Goal: Task Accomplishment & Management: Manage account settings

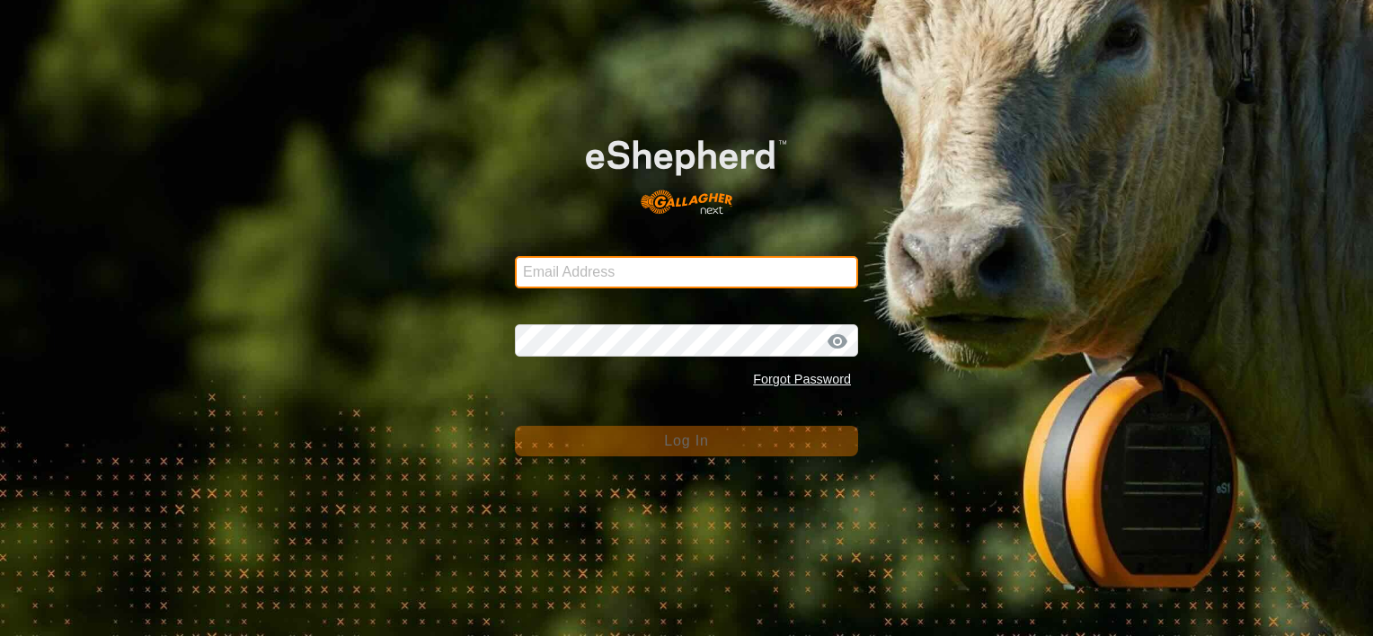
type input "[EMAIL_ADDRESS][DOMAIN_NAME]"
click at [584, 270] on input "[EMAIL_ADDRESS][DOMAIN_NAME]" at bounding box center [686, 272] width 343 height 32
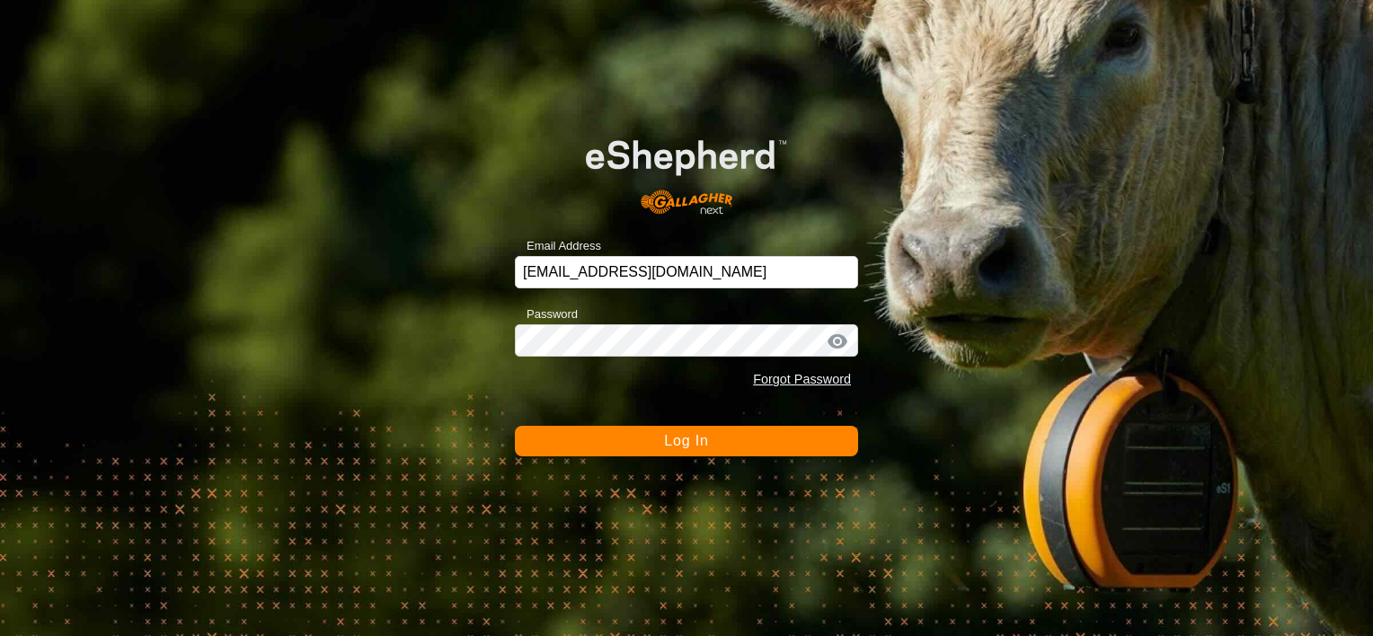
click at [641, 445] on button "Log In" at bounding box center [686, 441] width 343 height 31
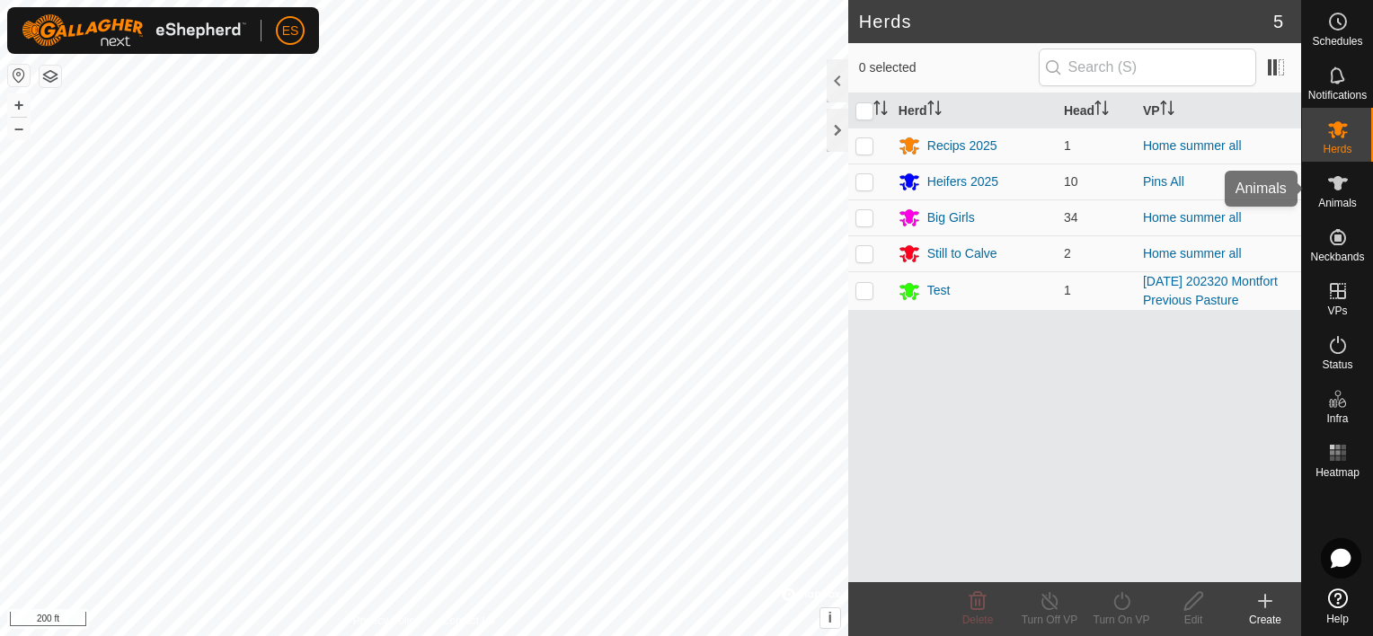
click at [1333, 194] on es-animals-svg-icon at bounding box center [1338, 183] width 32 height 29
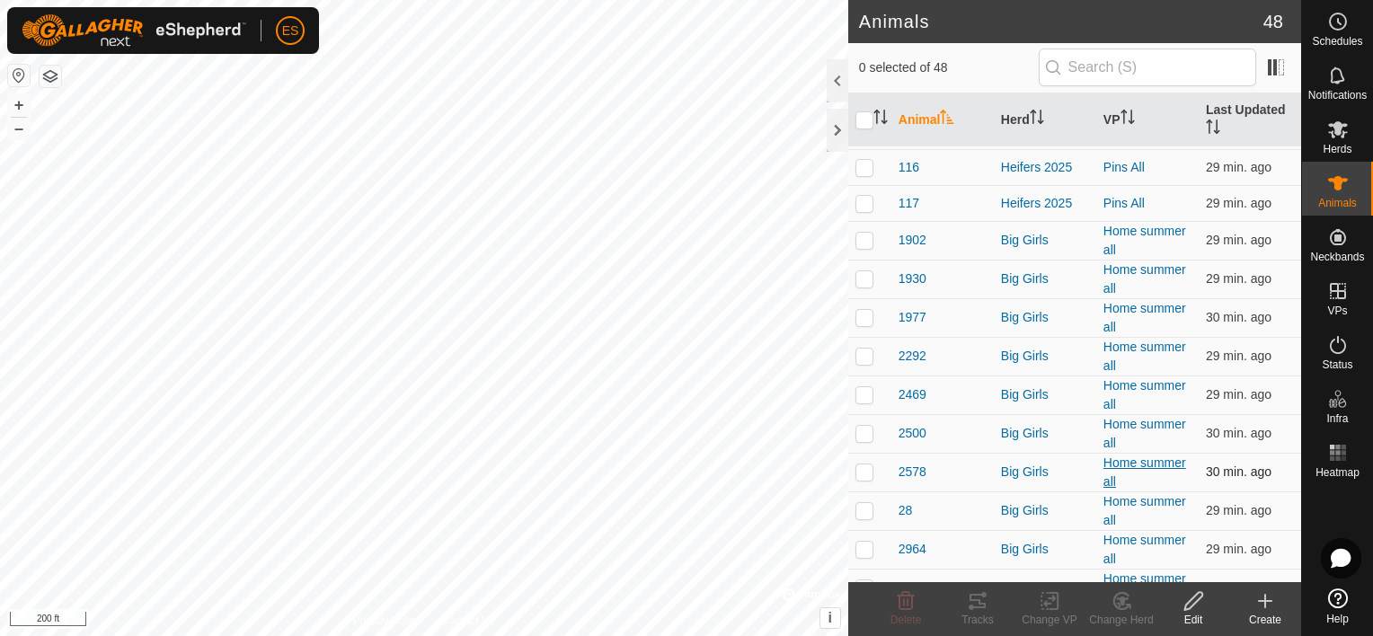
scroll to position [157, 0]
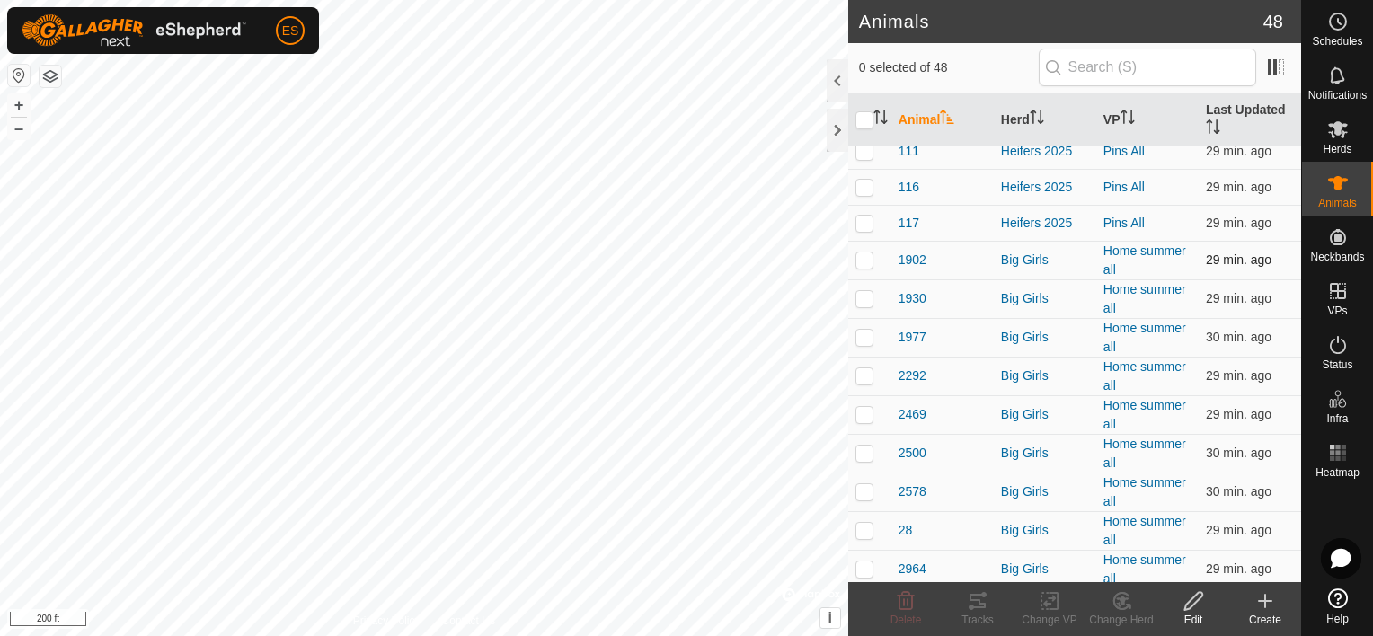
click at [865, 259] on p-checkbox at bounding box center [865, 260] width 18 height 14
checkbox input "true"
click at [862, 296] on p-checkbox at bounding box center [865, 298] width 18 height 14
checkbox input "true"
click at [861, 337] on p-checkbox at bounding box center [865, 337] width 18 height 14
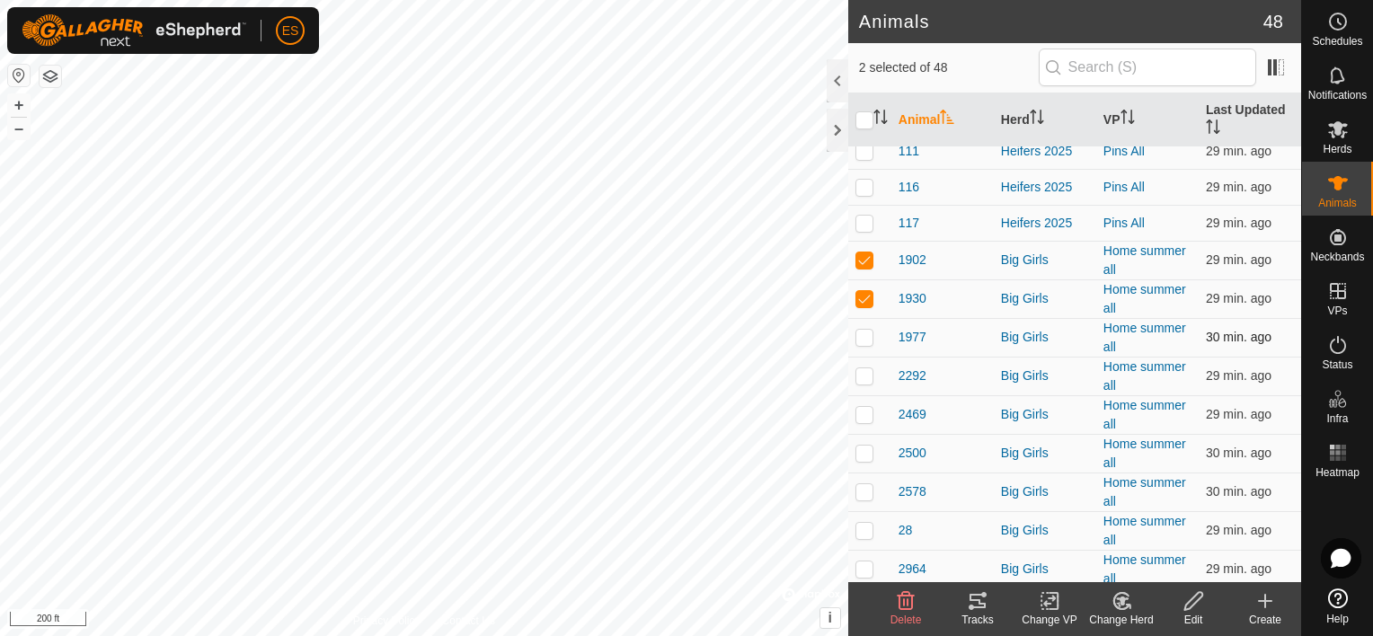
checkbox input "true"
click at [861, 379] on p-checkbox at bounding box center [865, 376] width 18 height 14
checkbox input "true"
click at [861, 417] on p-checkbox at bounding box center [865, 414] width 18 height 14
checkbox input "true"
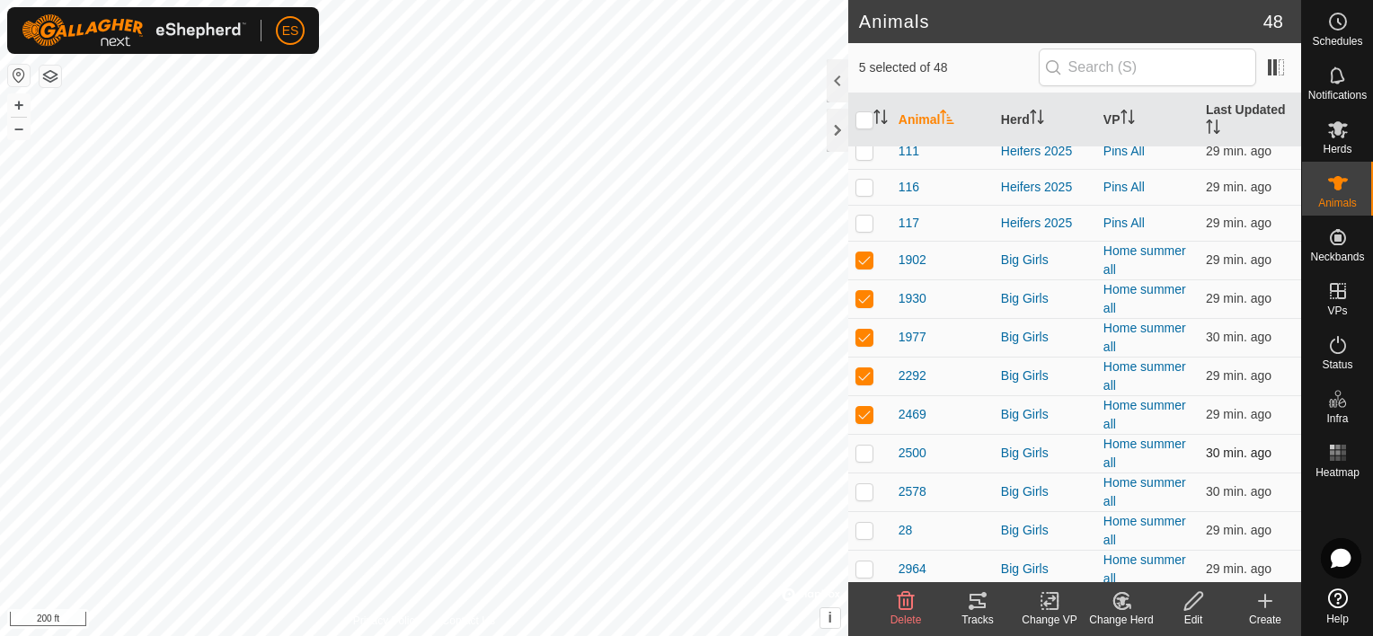
drag, startPoint x: 865, startPoint y: 458, endPoint x: 863, endPoint y: 478, distance: 19.9
click at [864, 460] on td at bounding box center [869, 453] width 43 height 39
checkbox input "true"
drag, startPoint x: 860, startPoint y: 502, endPoint x: 860, endPoint y: 525, distance: 23.4
click at [860, 503] on td at bounding box center [869, 492] width 43 height 39
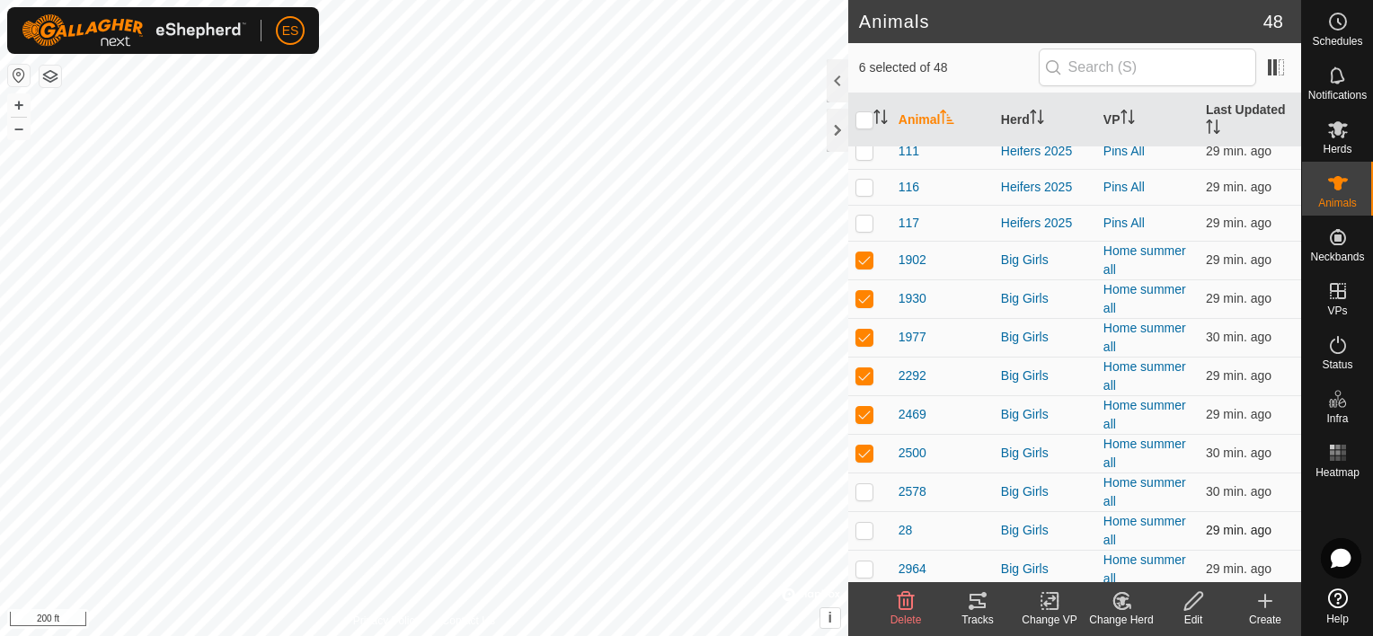
checkbox input "true"
click at [861, 537] on td at bounding box center [869, 530] width 43 height 39
checkbox input "true"
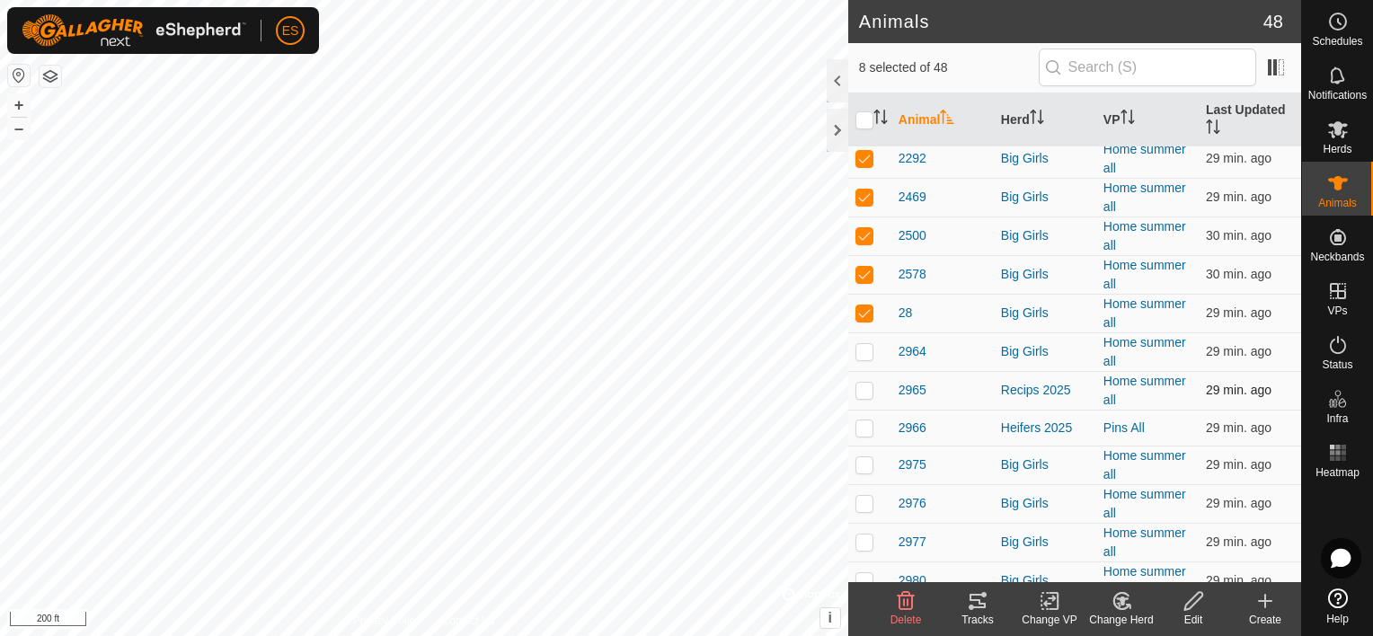
scroll to position [381, 0]
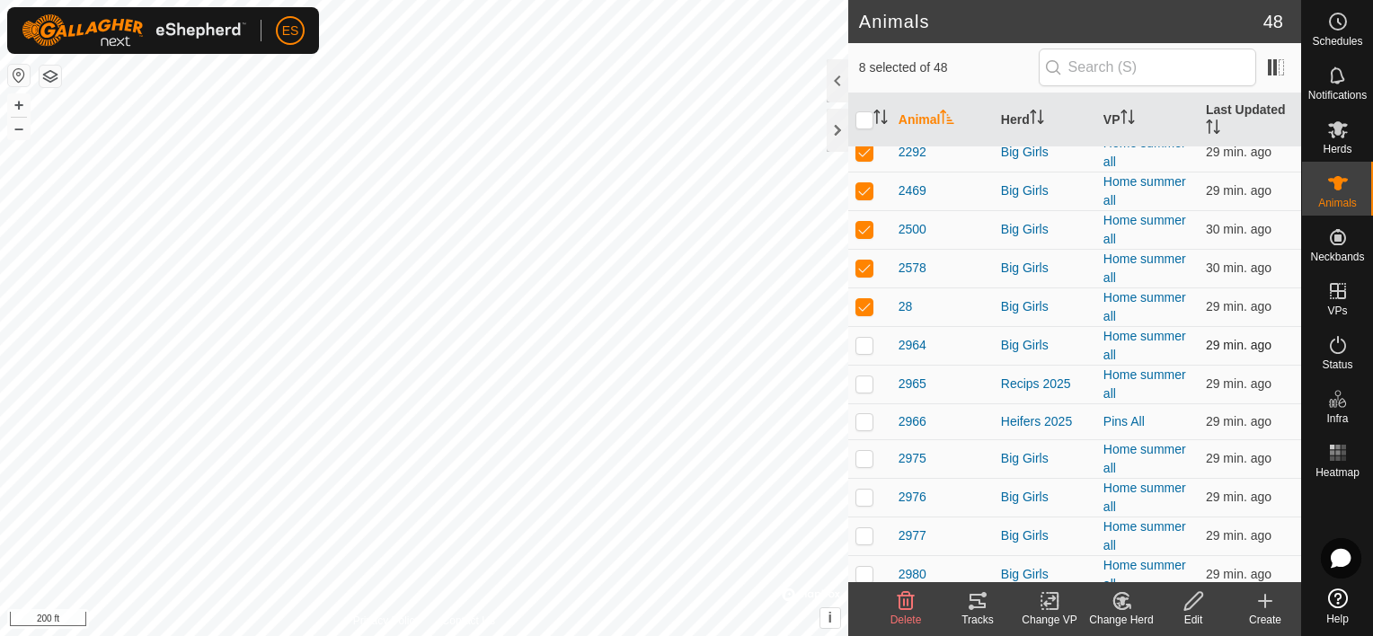
click at [863, 342] on p-checkbox at bounding box center [865, 345] width 18 height 14
checkbox input "true"
click at [863, 381] on p-checkbox at bounding box center [865, 384] width 18 height 14
checkbox input "true"
click at [863, 421] on p-checkbox at bounding box center [865, 421] width 18 height 14
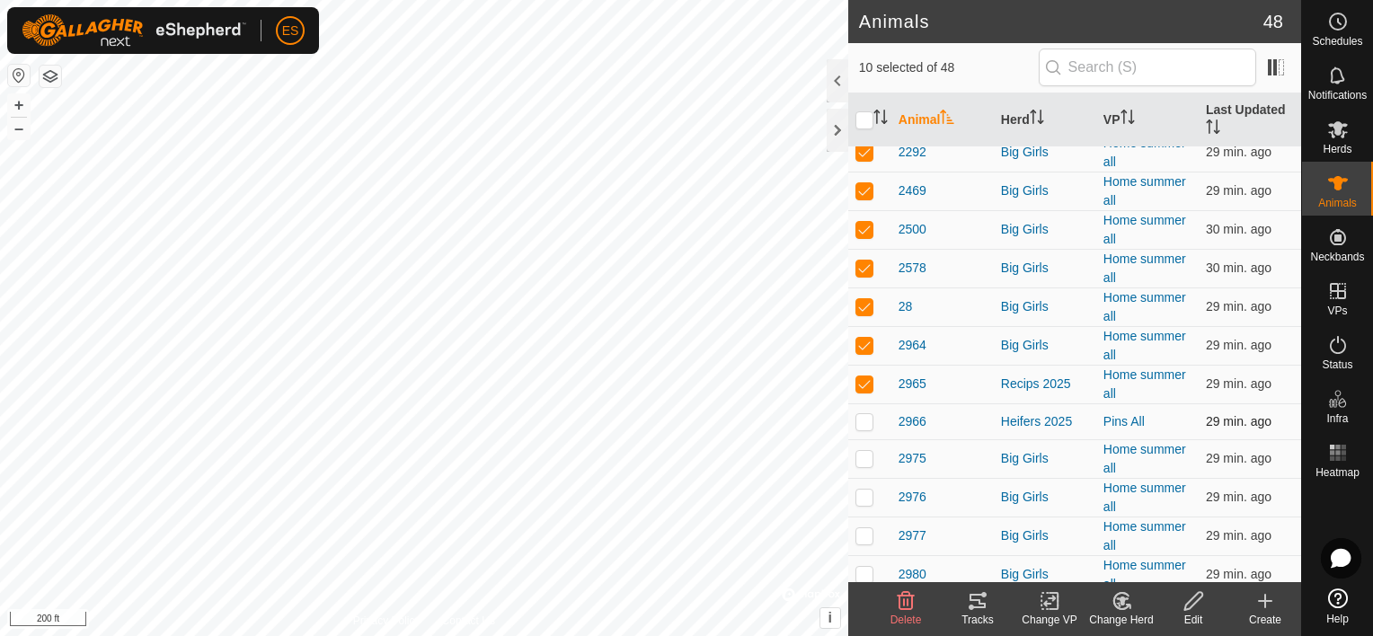
checkbox input "true"
click at [859, 458] on p-checkbox at bounding box center [865, 458] width 18 height 14
checkbox input "true"
click at [863, 492] on p-checkbox at bounding box center [865, 497] width 18 height 14
click at [865, 485] on td at bounding box center [869, 497] width 43 height 39
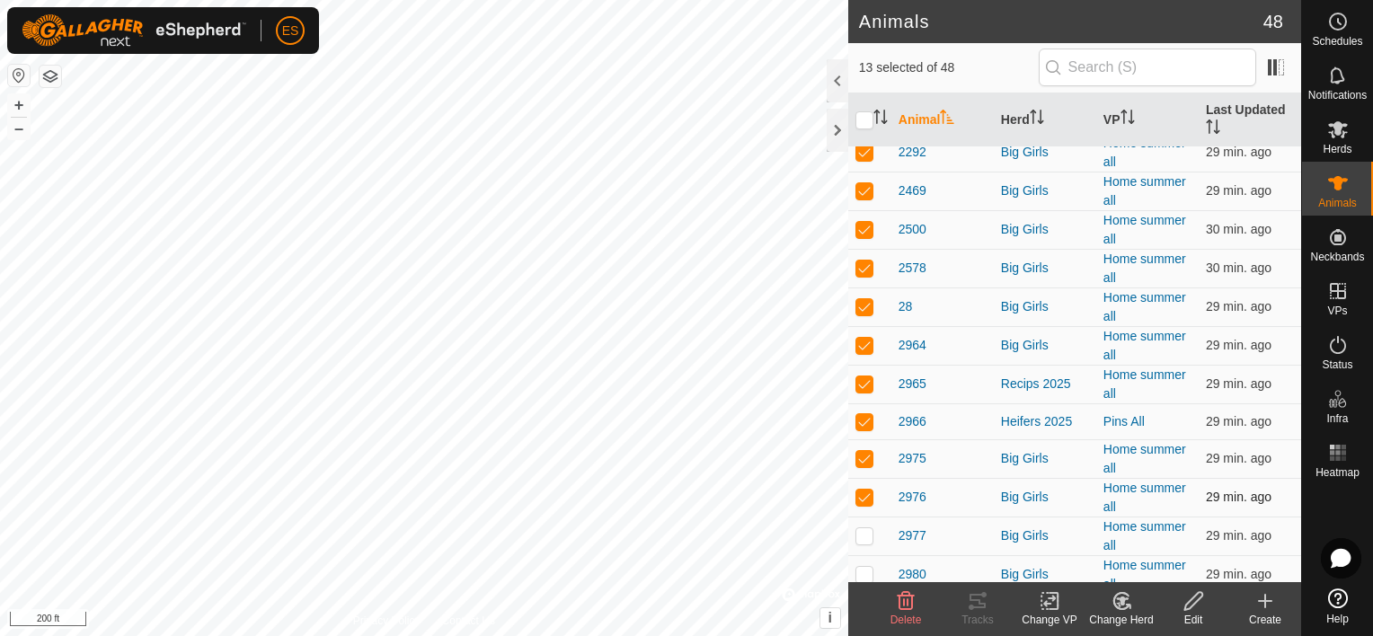
checkbox input "false"
click at [864, 462] on p-checkbox at bounding box center [865, 458] width 18 height 14
checkbox input "false"
click at [866, 420] on p-checkbox at bounding box center [865, 421] width 18 height 14
checkbox input "false"
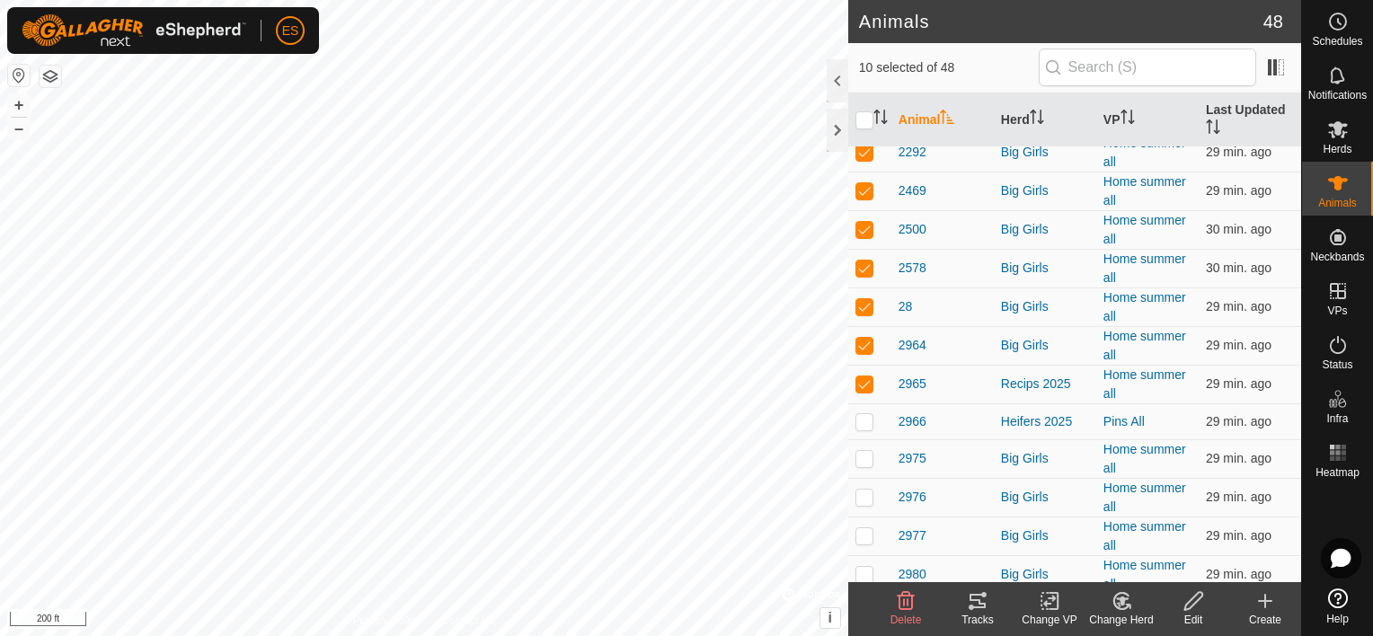
click at [984, 609] on icon at bounding box center [978, 602] width 22 height 22
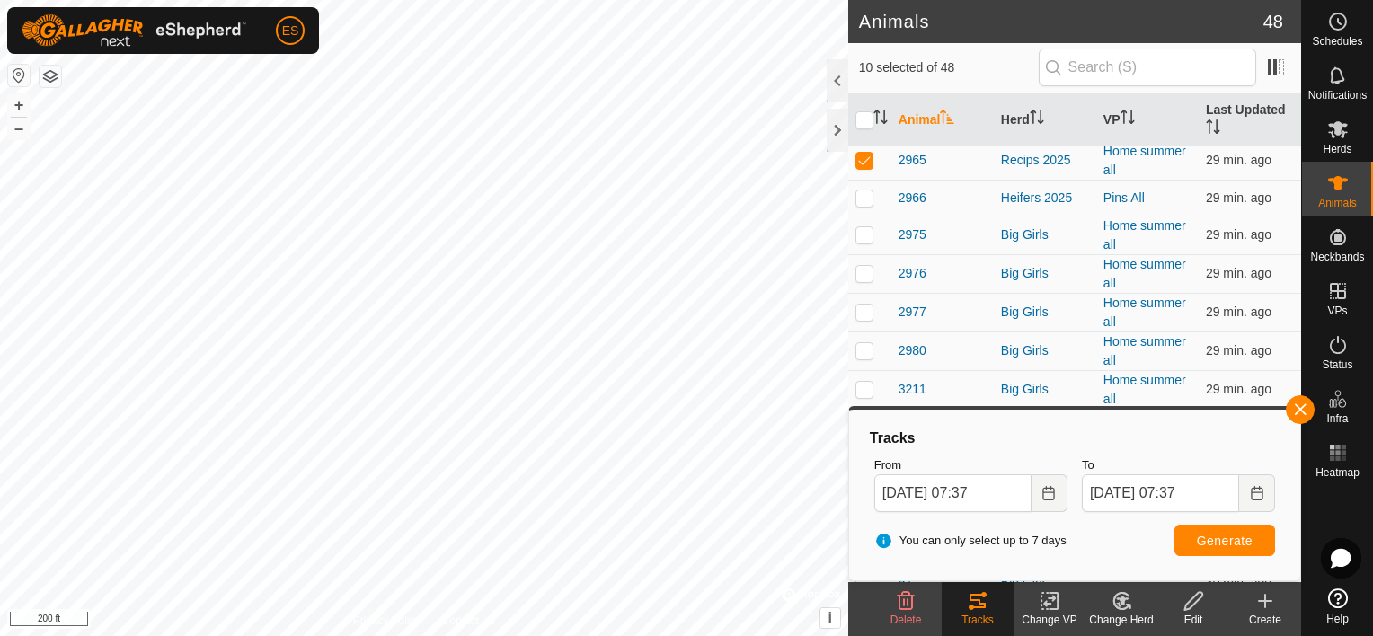
scroll to position [607, 0]
click at [862, 155] on p-checkbox at bounding box center [865, 158] width 18 height 14
checkbox input "false"
click at [866, 199] on p-checkbox at bounding box center [865, 196] width 18 height 14
checkbox input "true"
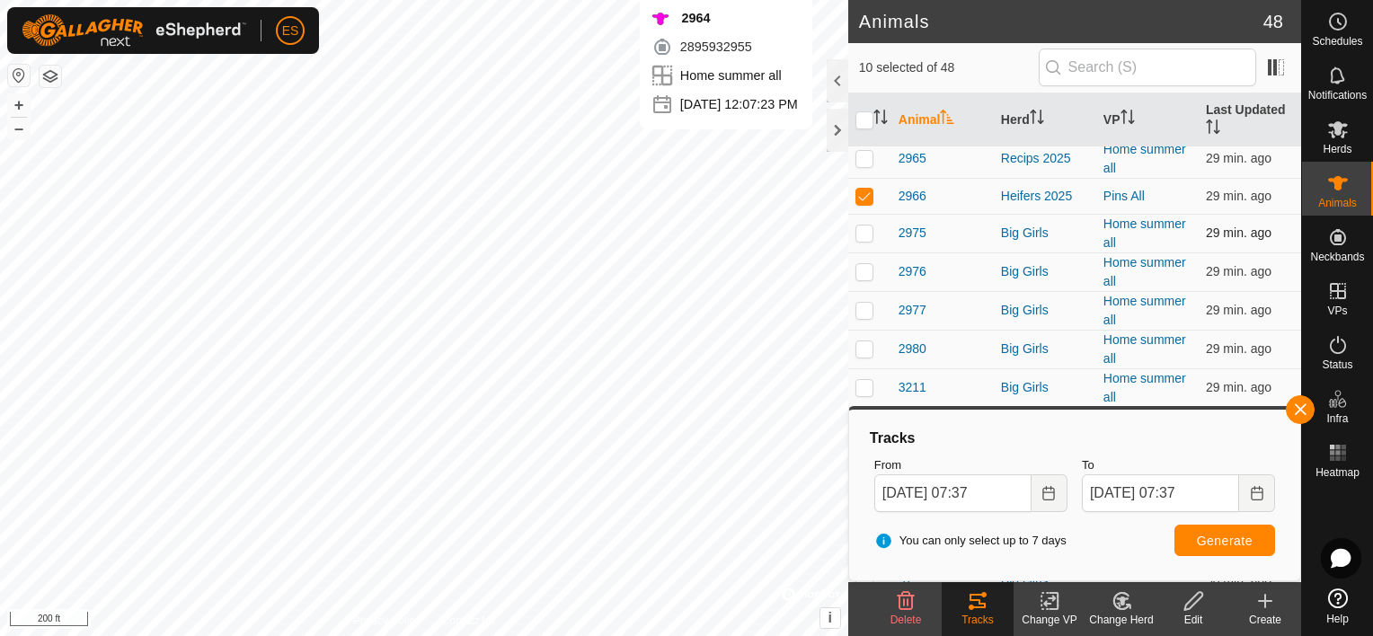
click at [863, 227] on p-checkbox at bounding box center [865, 233] width 18 height 14
checkbox input "true"
click at [863, 266] on p-checkbox at bounding box center [865, 271] width 18 height 14
checkbox input "true"
click at [862, 306] on p-checkbox at bounding box center [865, 310] width 18 height 14
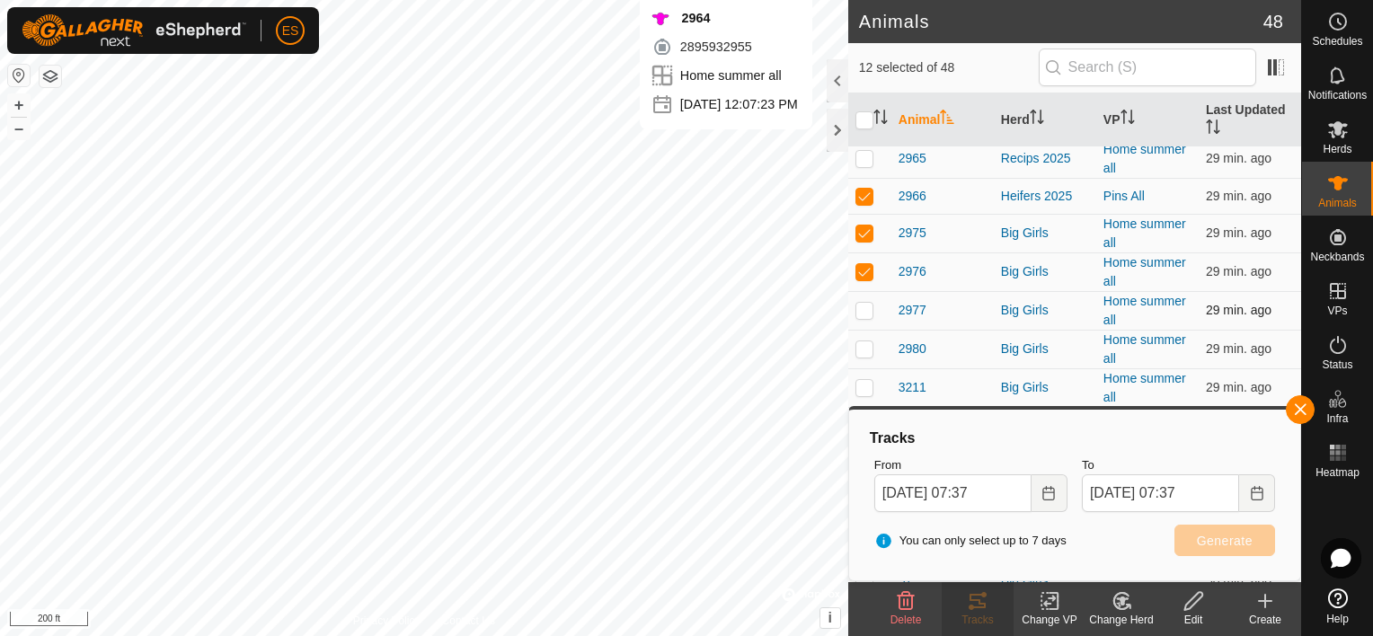
checkbox input "true"
click at [863, 342] on p-checkbox at bounding box center [865, 349] width 18 height 14
checkbox input "true"
click at [861, 380] on p-checkbox at bounding box center [865, 387] width 18 height 14
checkbox input "true"
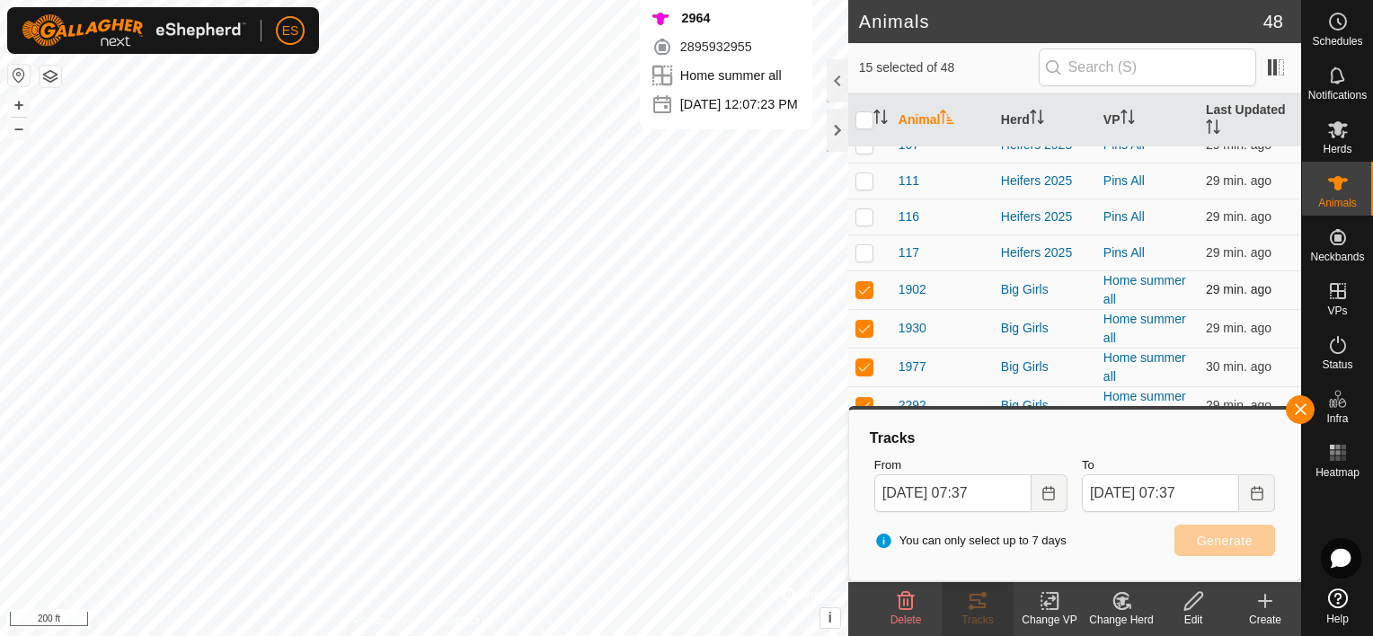
scroll to position [90, 0]
click at [859, 327] on p-checkbox at bounding box center [865, 327] width 18 height 14
checkbox input "false"
click at [863, 360] on p-checkbox at bounding box center [865, 366] width 18 height 14
checkbox input "false"
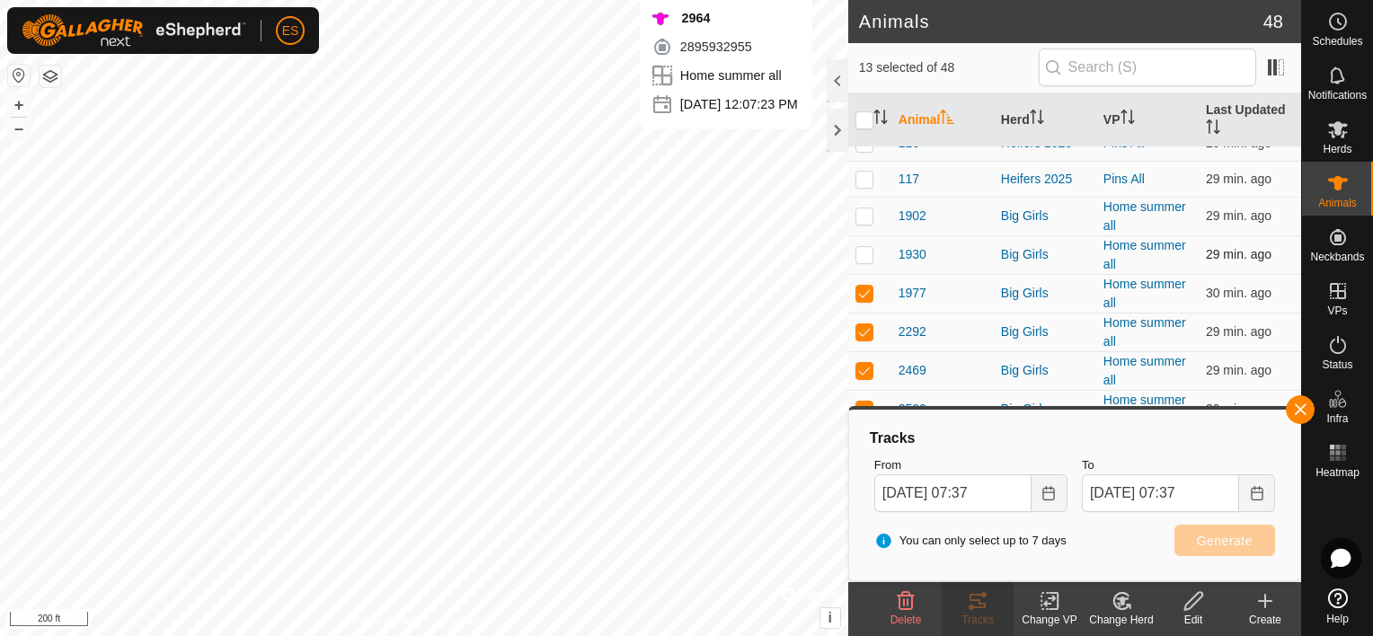
scroll to position [225, 0]
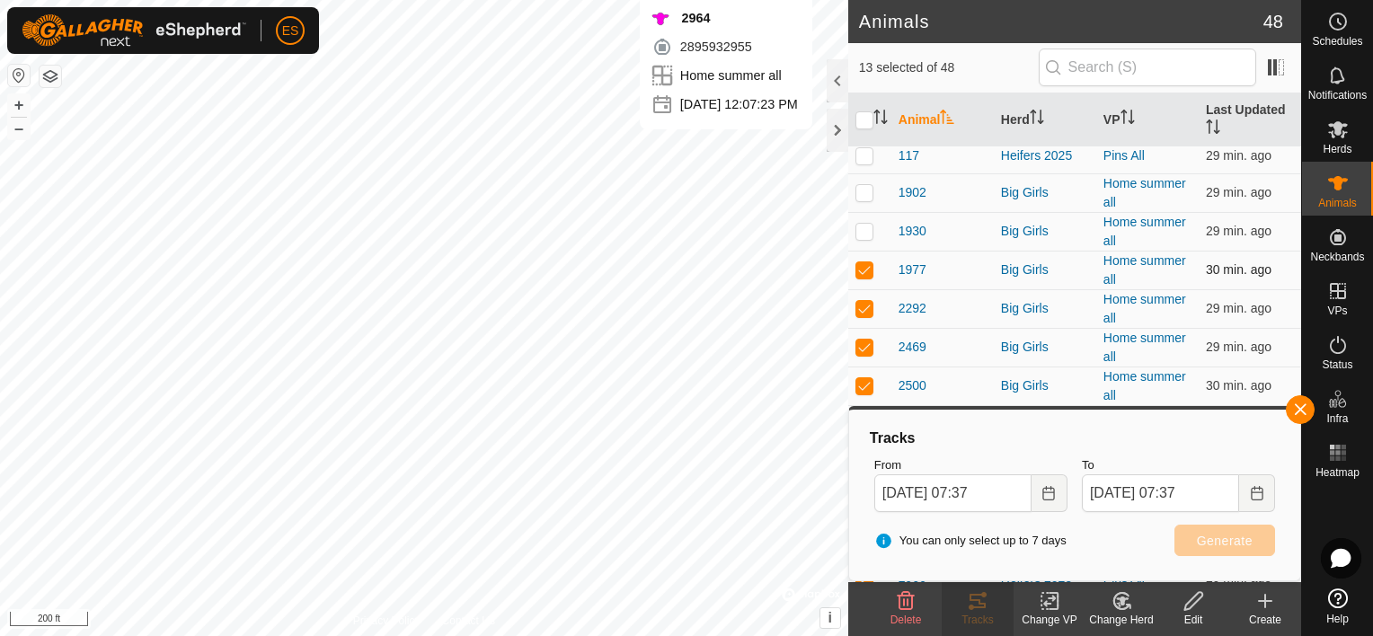
click at [864, 264] on p-checkbox at bounding box center [865, 269] width 18 height 14
checkbox input "false"
click at [864, 310] on p-checkbox at bounding box center [865, 308] width 18 height 14
checkbox input "false"
click at [857, 341] on p-checkbox at bounding box center [865, 347] width 18 height 14
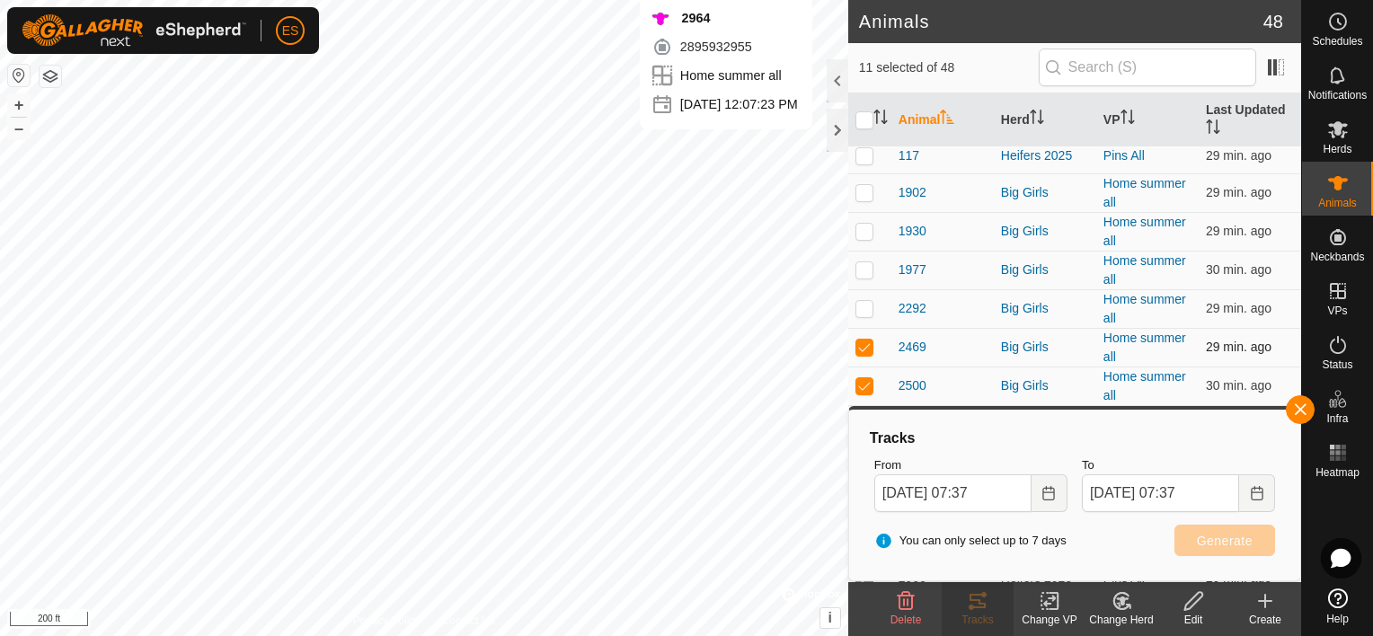
checkbox input "false"
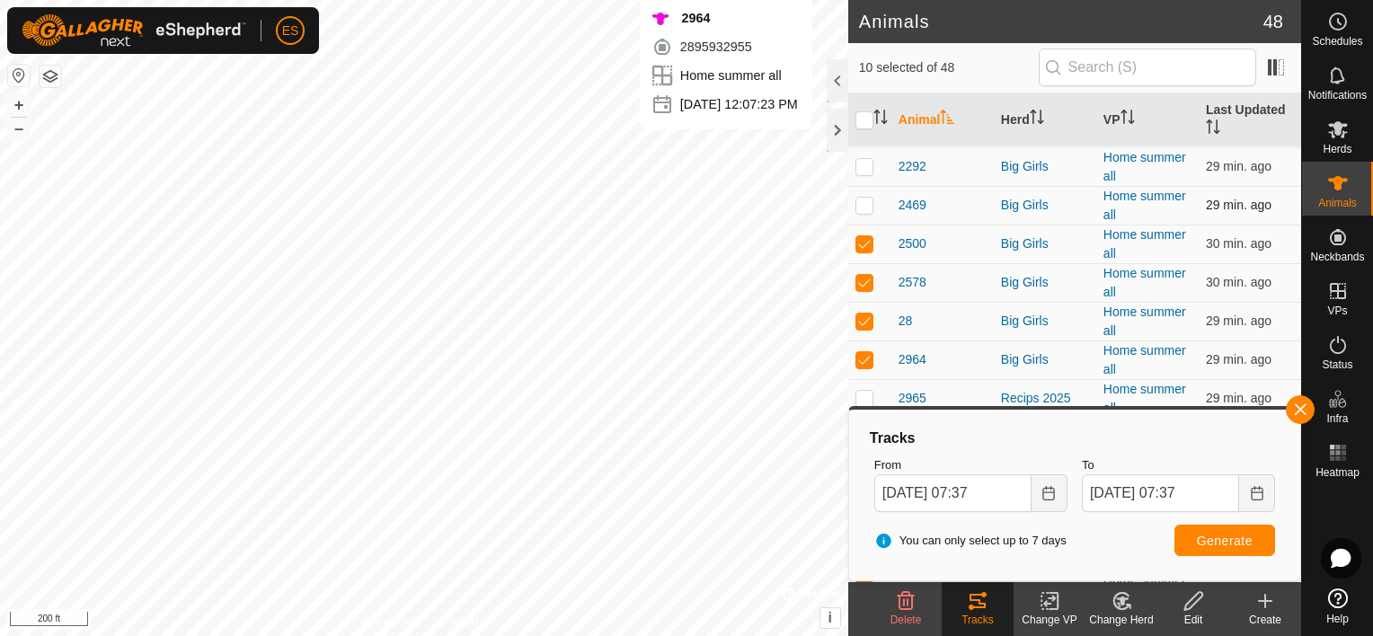
scroll to position [404, 0]
click at [862, 207] on p-checkbox at bounding box center [865, 206] width 18 height 14
checkbox input "false"
click at [866, 237] on p-checkbox at bounding box center [865, 244] width 18 height 14
checkbox input "false"
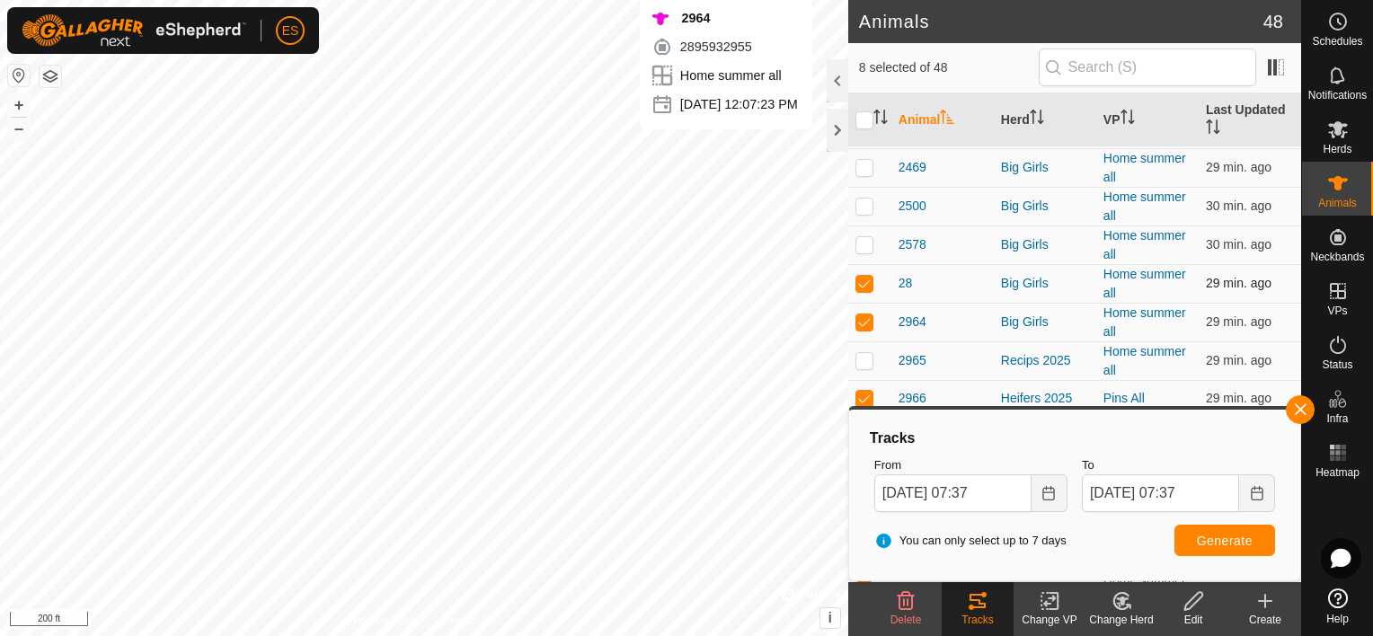
click at [862, 287] on p-checkbox at bounding box center [865, 283] width 18 height 14
checkbox input "false"
click at [863, 316] on p-checkbox at bounding box center [865, 322] width 18 height 14
checkbox input "false"
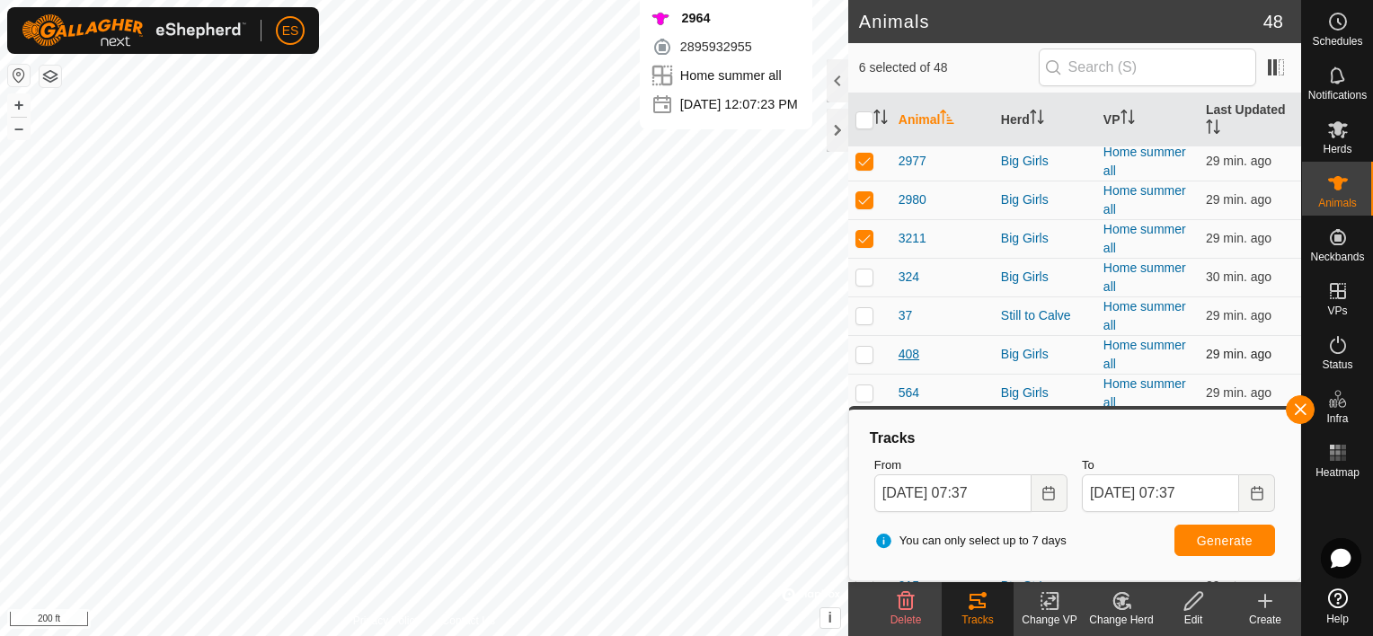
scroll to position [764, 0]
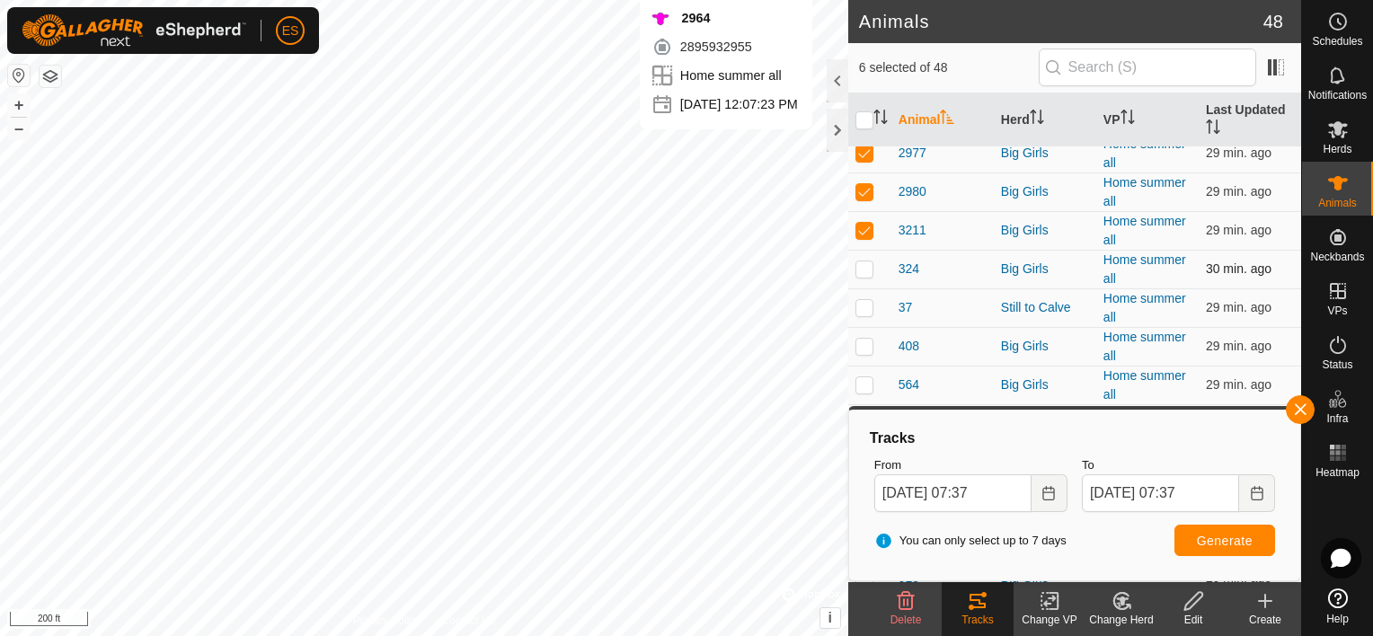
click at [863, 266] on p-checkbox at bounding box center [865, 269] width 18 height 14
checkbox input "true"
click at [866, 306] on p-checkbox at bounding box center [865, 307] width 18 height 14
checkbox input "true"
click at [866, 339] on p-checkbox at bounding box center [865, 346] width 18 height 14
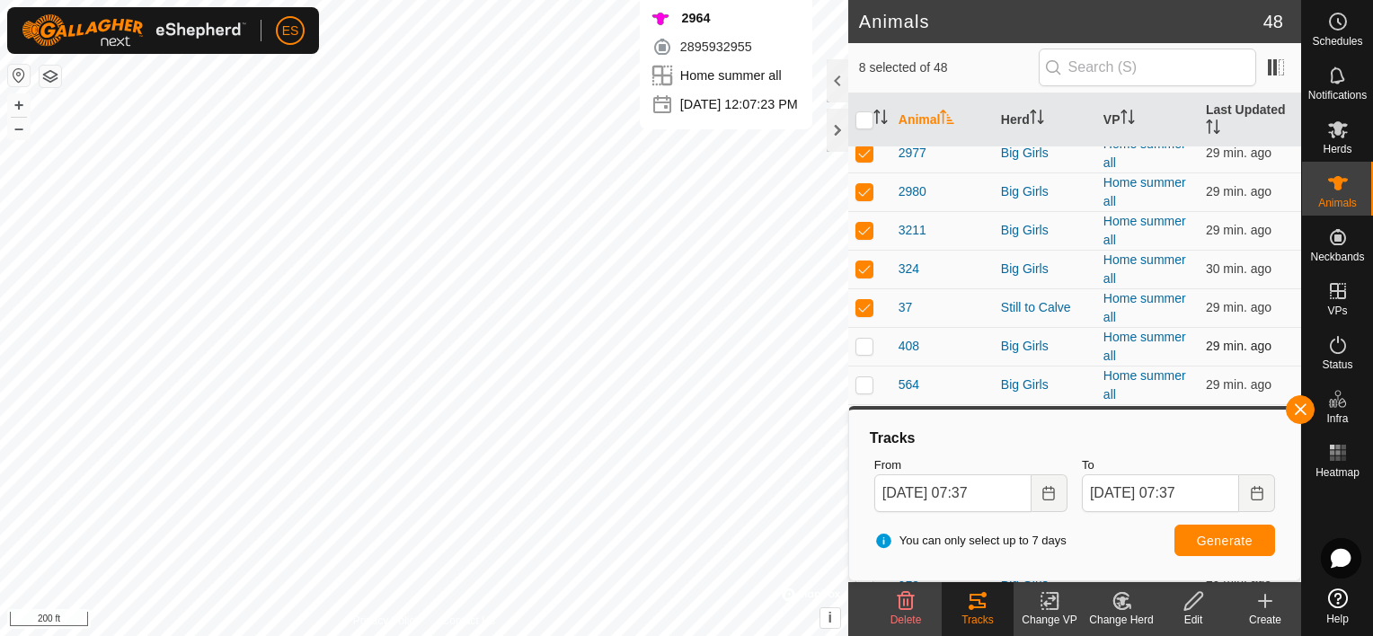
checkbox input "true"
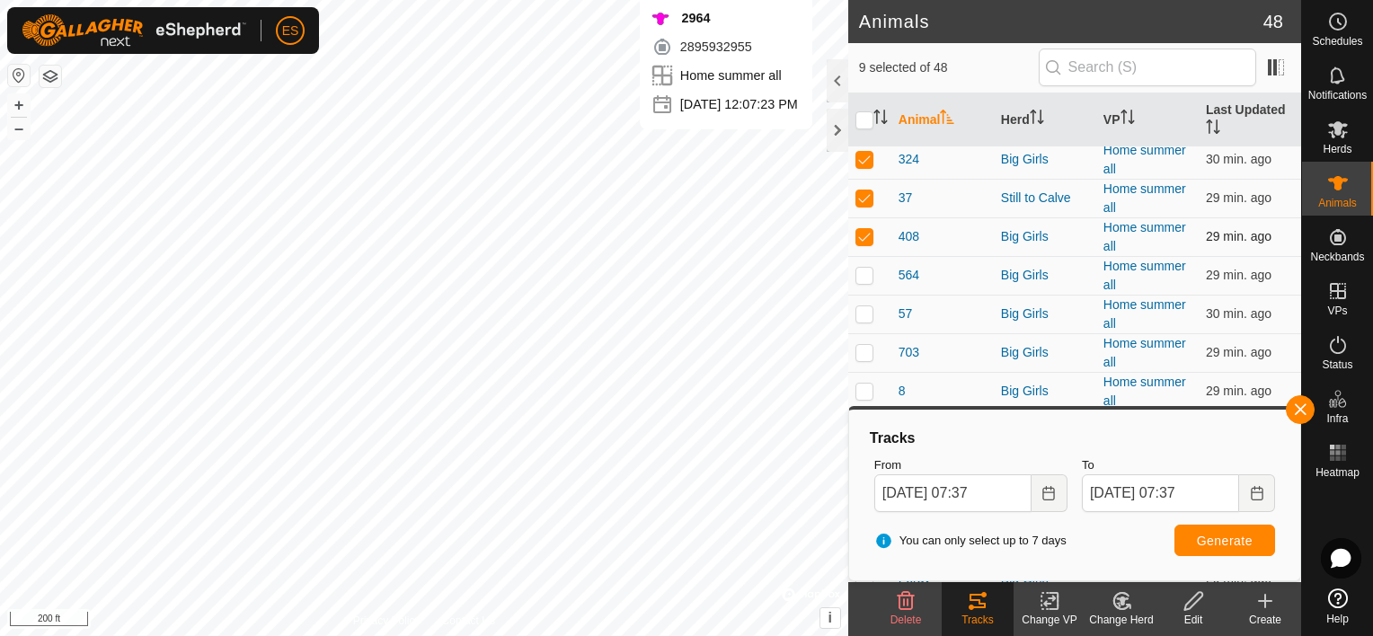
scroll to position [920, 0]
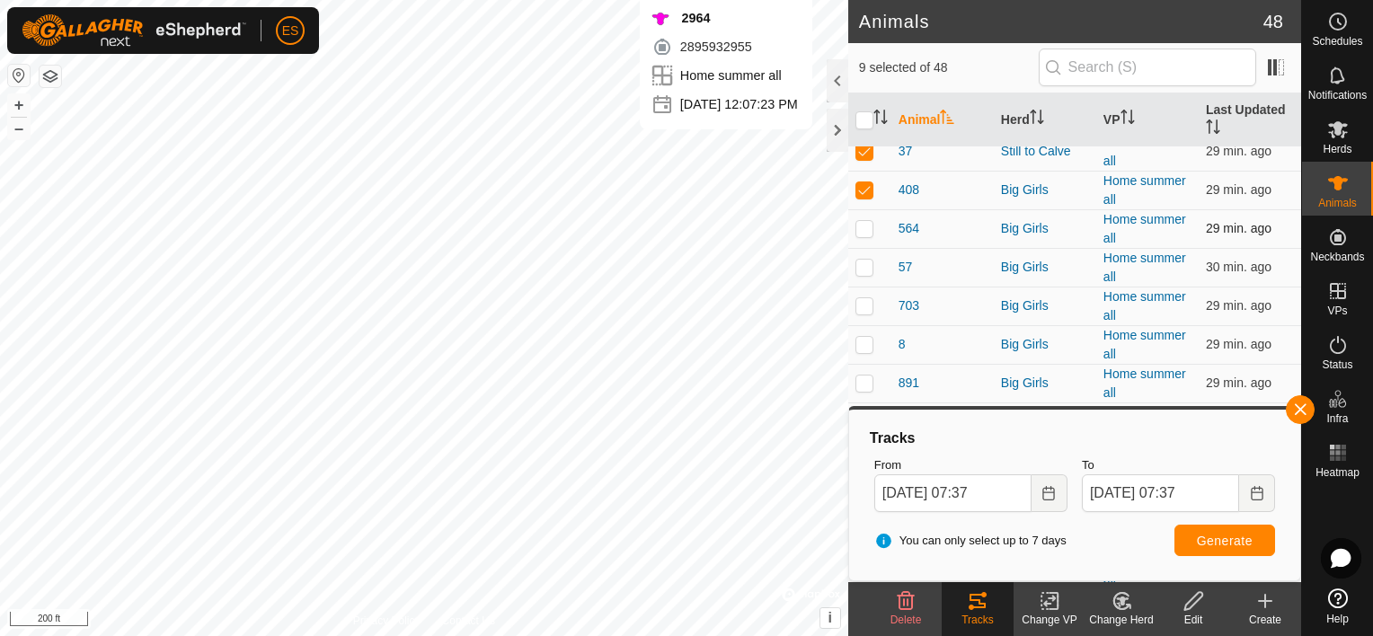
click at [867, 223] on p-checkbox at bounding box center [865, 228] width 18 height 14
checkbox input "true"
click at [865, 263] on p-checkbox at bounding box center [865, 267] width 18 height 14
click at [865, 262] on p-checkbox at bounding box center [865, 267] width 18 height 14
click at [986, 595] on icon at bounding box center [983, 594] width 5 height 5
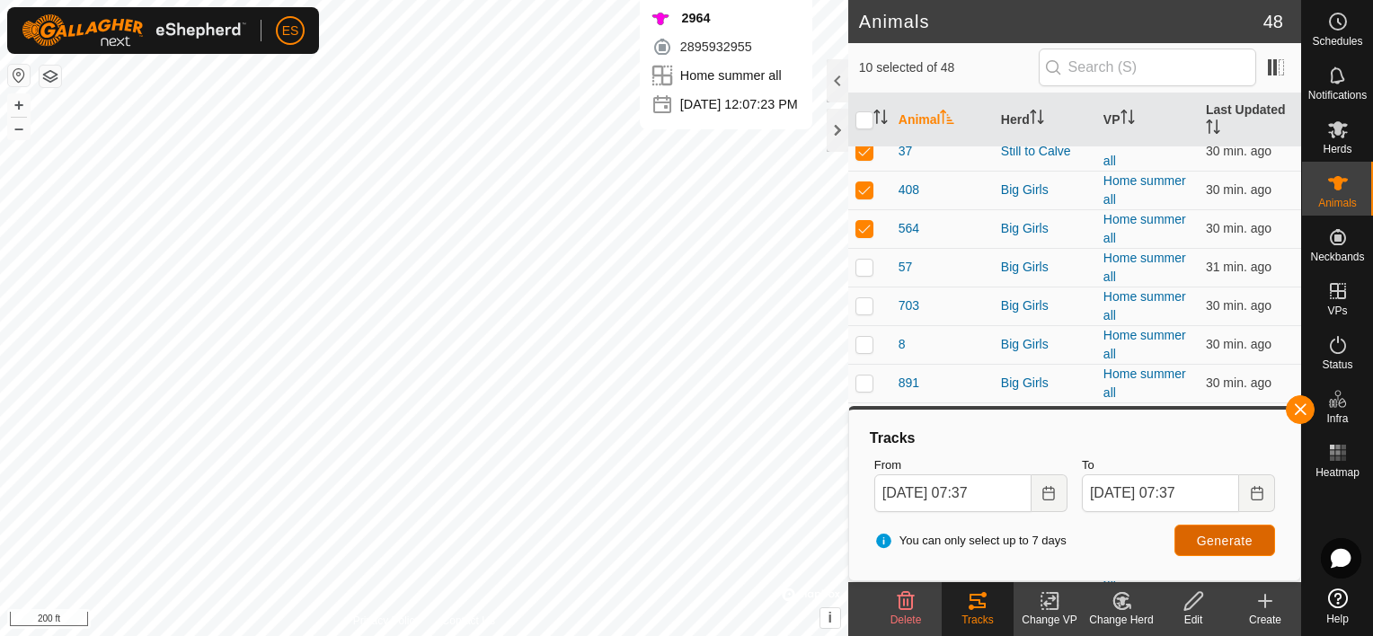
click at [1239, 538] on span "Generate" at bounding box center [1225, 541] width 56 height 14
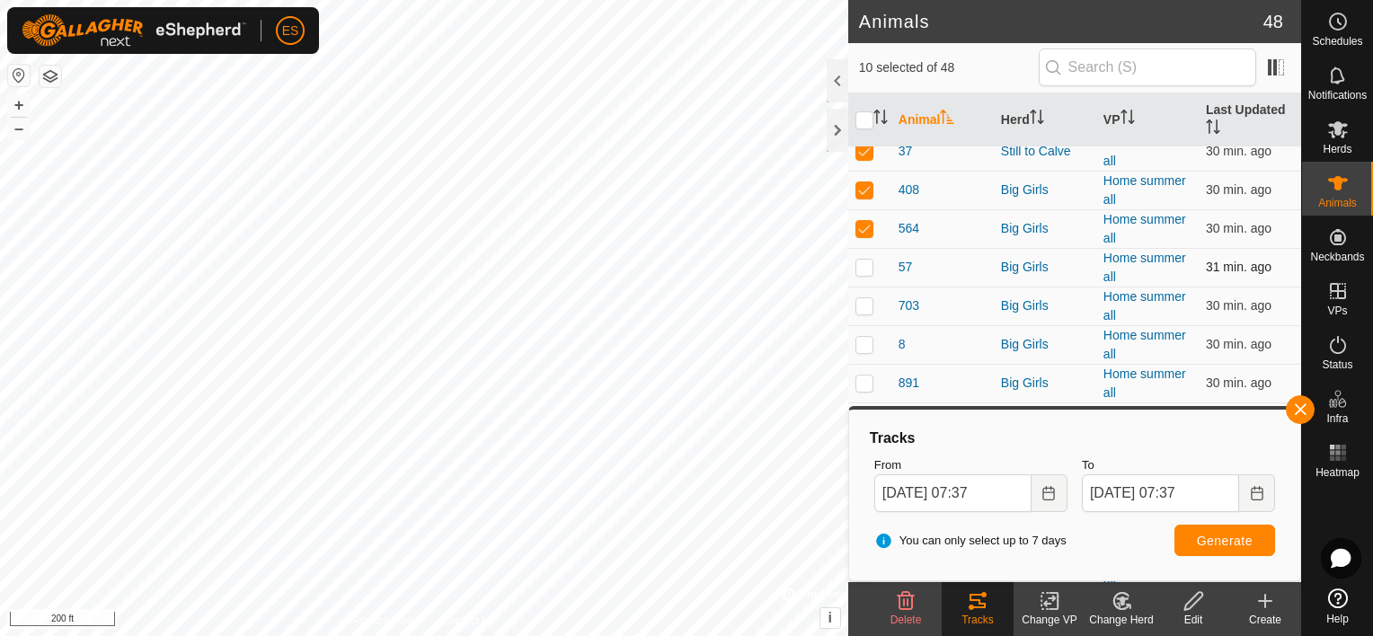
click at [861, 263] on p-checkbox at bounding box center [865, 267] width 18 height 14
checkbox input "true"
click at [866, 223] on p-checkbox at bounding box center [865, 228] width 18 height 14
checkbox input "false"
click at [866, 188] on p-checkbox at bounding box center [865, 189] width 18 height 14
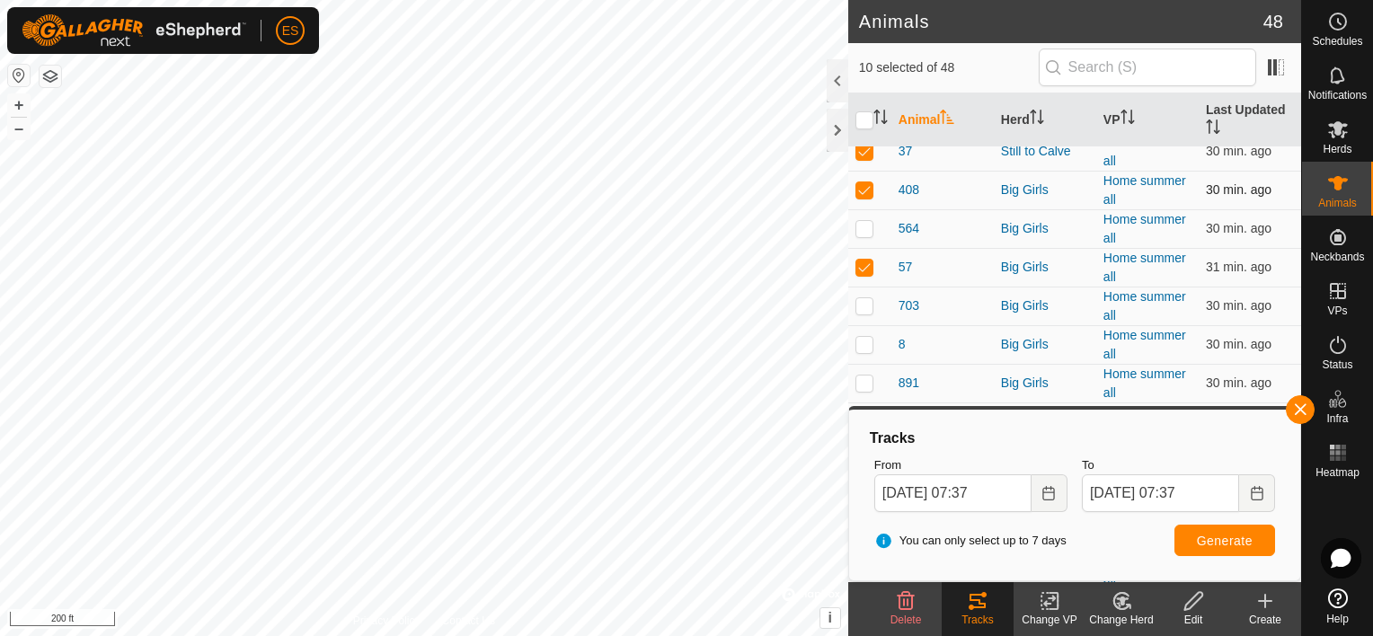
checkbox input "false"
click at [871, 298] on p-checkbox at bounding box center [865, 305] width 18 height 14
checkbox input "true"
click at [863, 331] on td at bounding box center [869, 344] width 43 height 39
checkbox input "true"
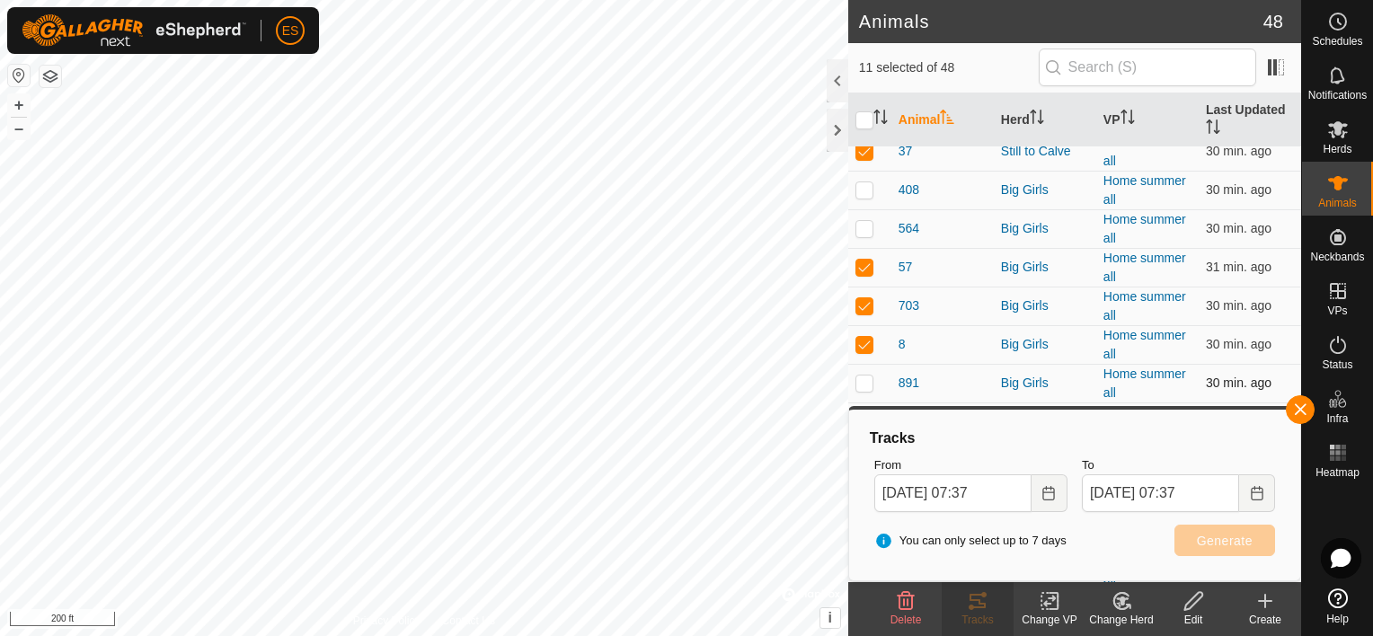
click at [863, 376] on p-checkbox at bounding box center [865, 383] width 18 height 14
checkbox input "true"
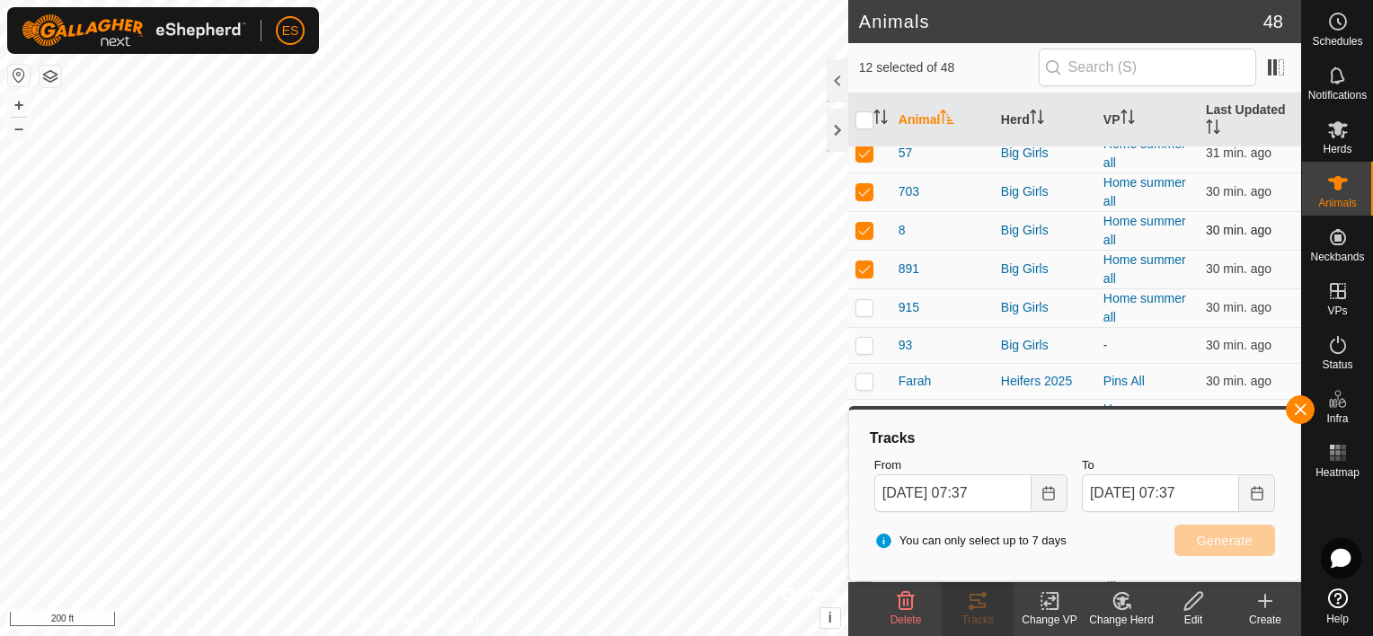
scroll to position [1056, 0]
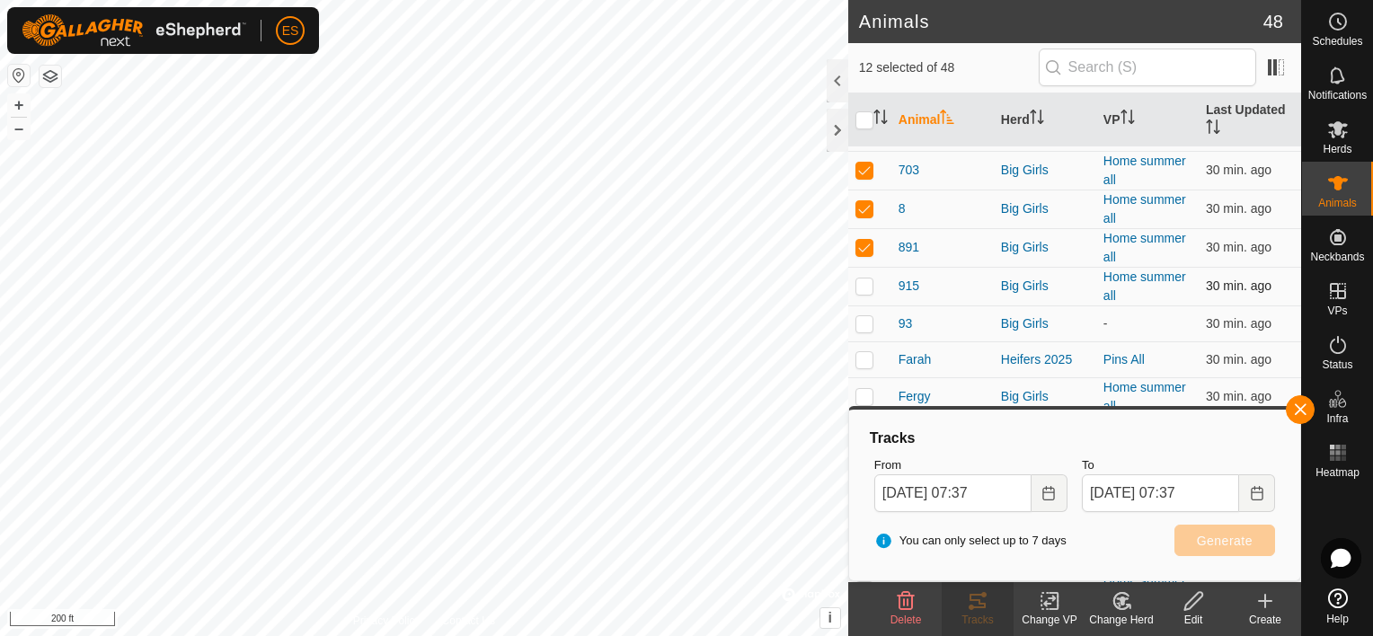
click at [863, 280] on p-checkbox at bounding box center [865, 286] width 18 height 14
checkbox input "true"
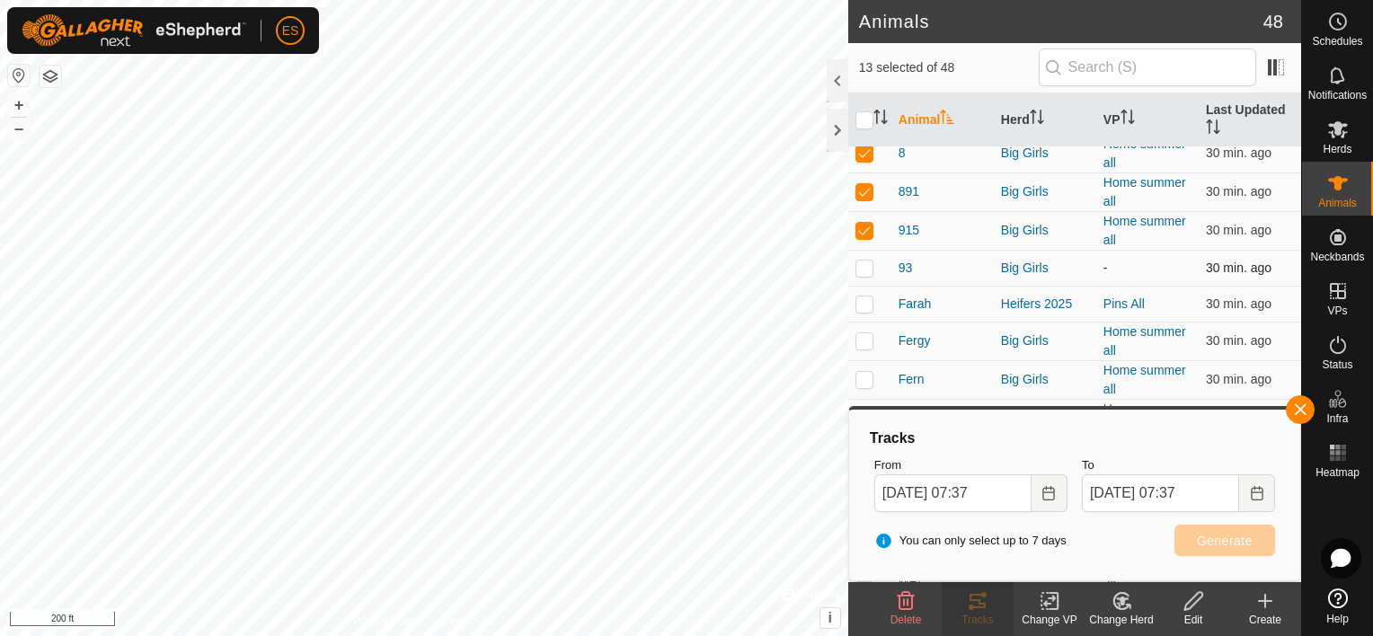
scroll to position [1123, 0]
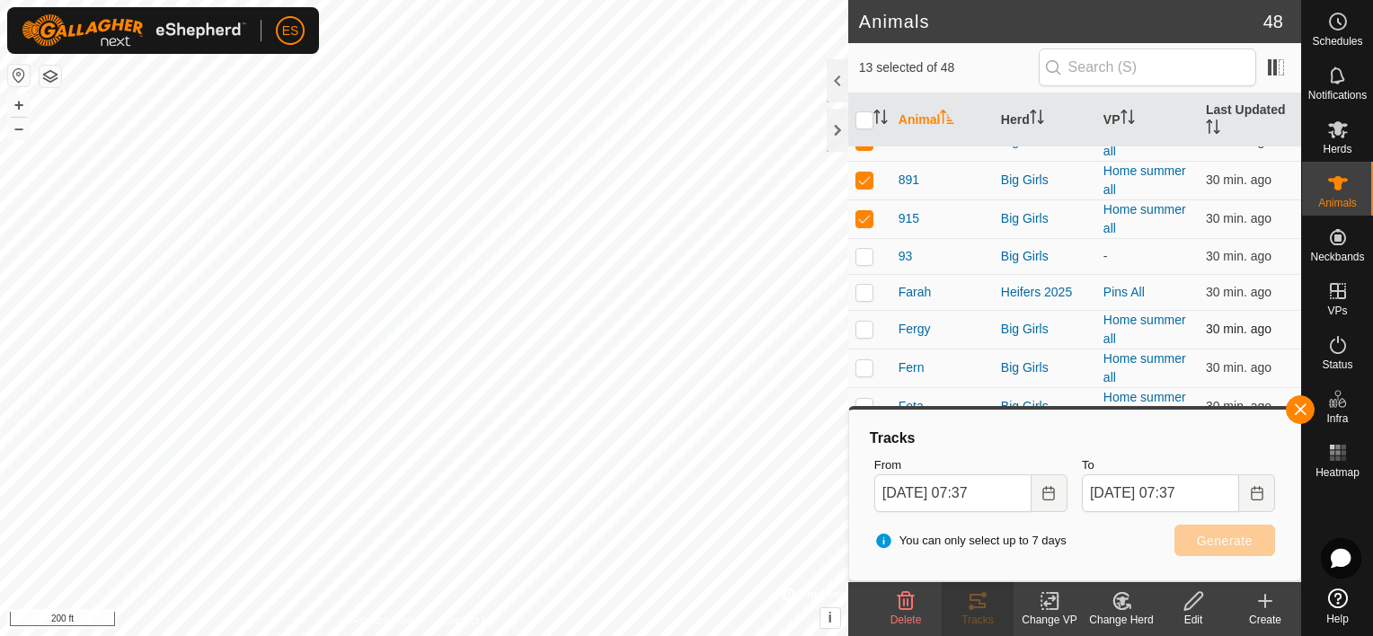
click at [866, 322] on p-checkbox at bounding box center [865, 329] width 18 height 14
checkbox input "true"
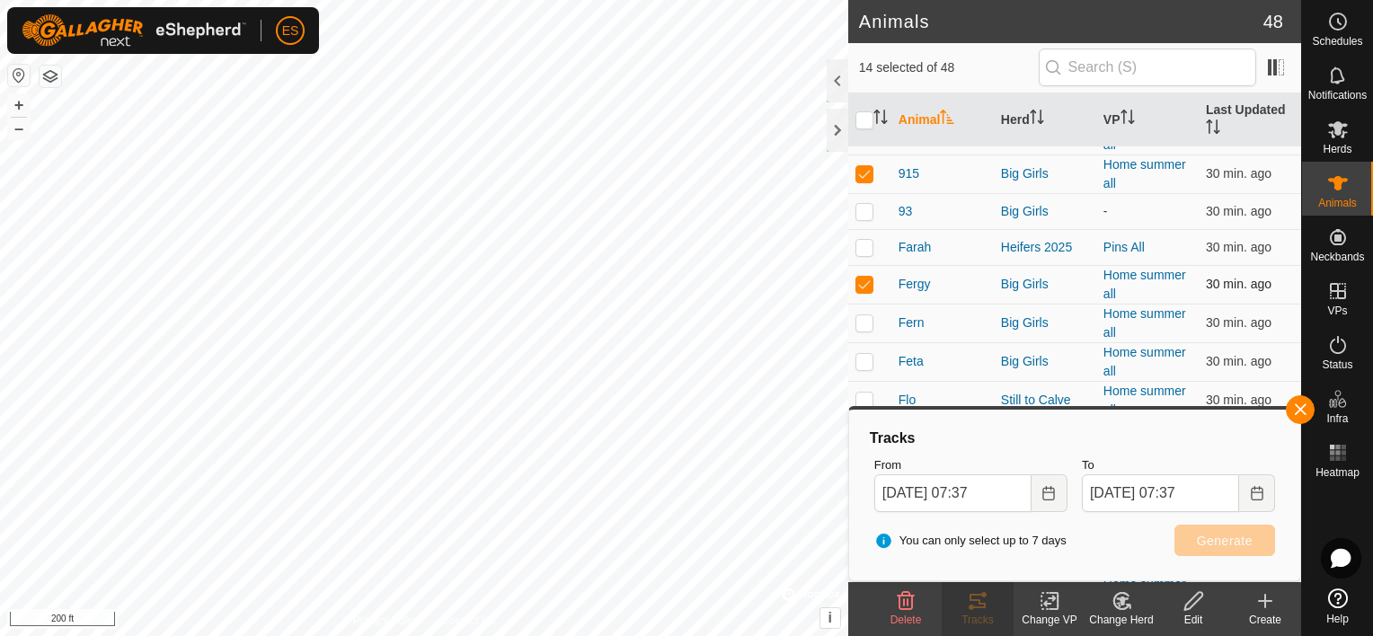
click at [872, 321] on p-checkbox at bounding box center [865, 322] width 18 height 14
checkbox input "true"
click at [871, 354] on p-checkbox at bounding box center [865, 361] width 18 height 14
checkbox input "true"
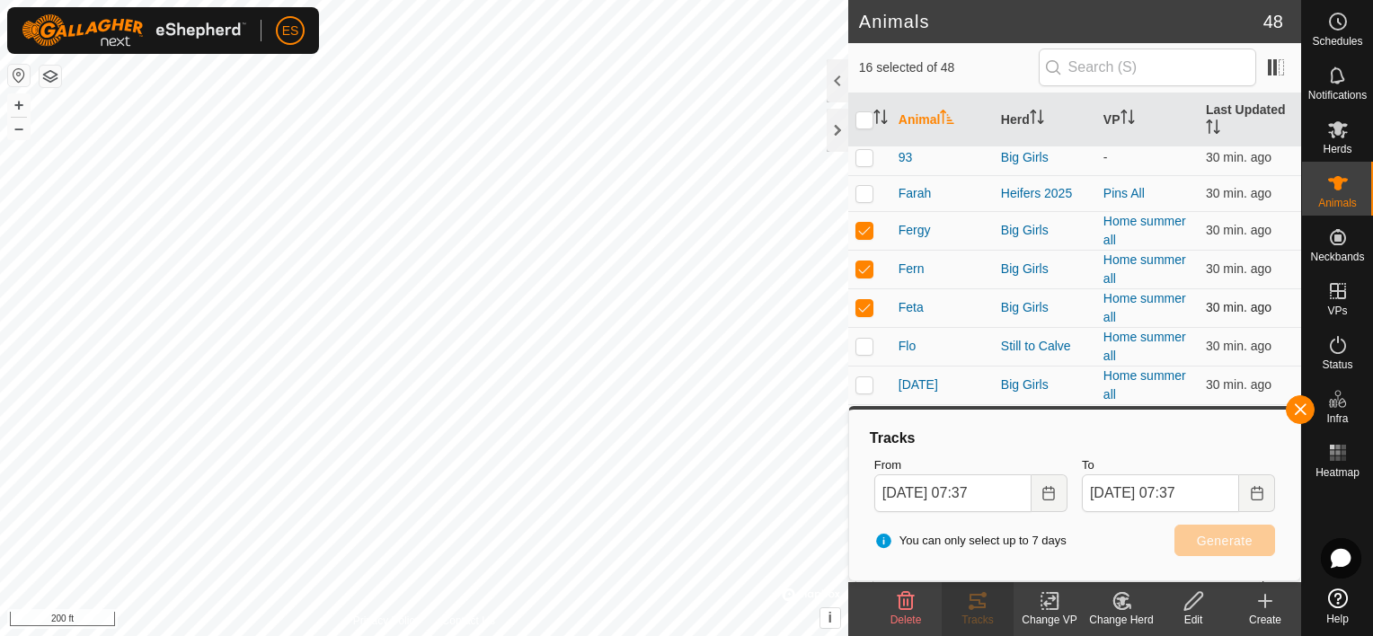
scroll to position [1236, 0]
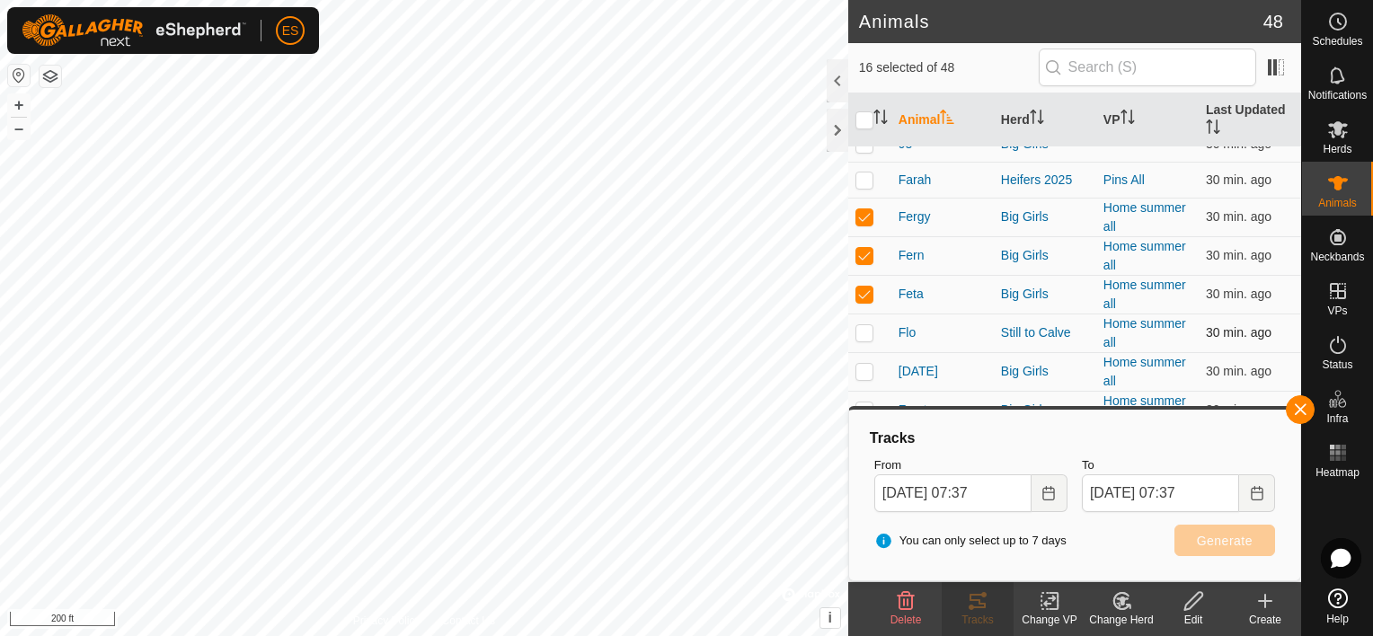
click at [866, 325] on p-checkbox at bounding box center [865, 332] width 18 height 14
checkbox input "true"
click at [867, 364] on p-checkbox at bounding box center [865, 371] width 18 height 14
checkbox input "true"
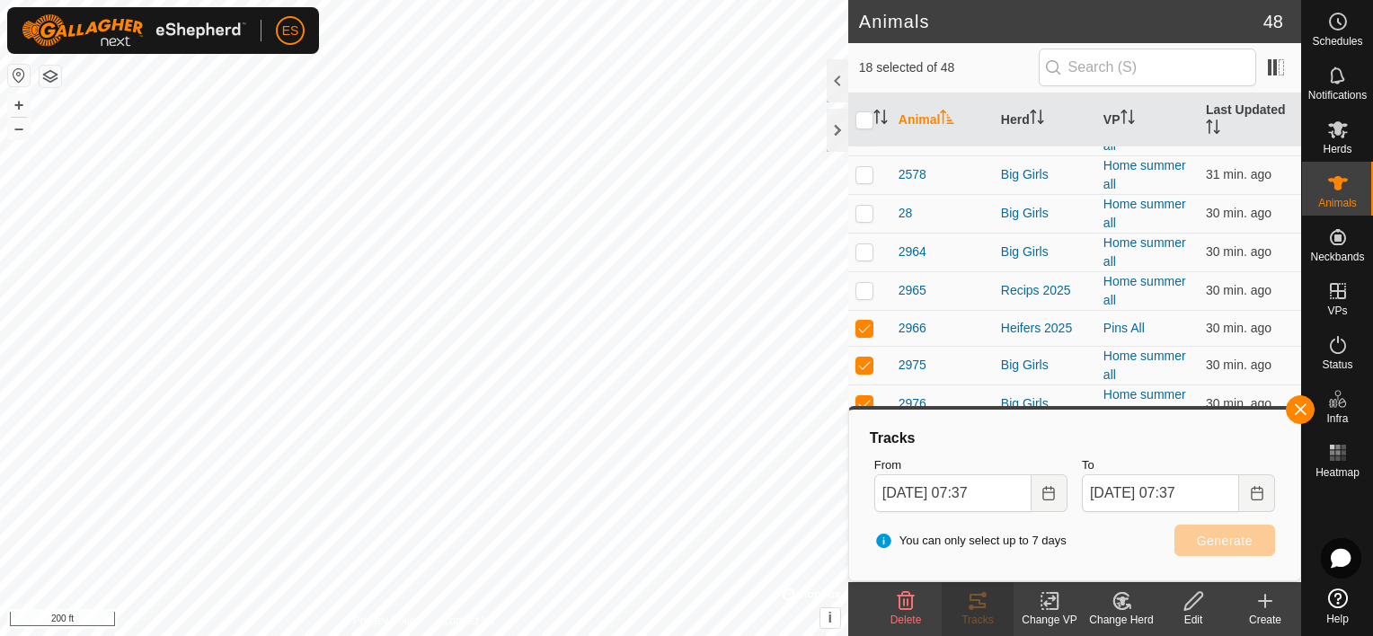
scroll to position [561, 0]
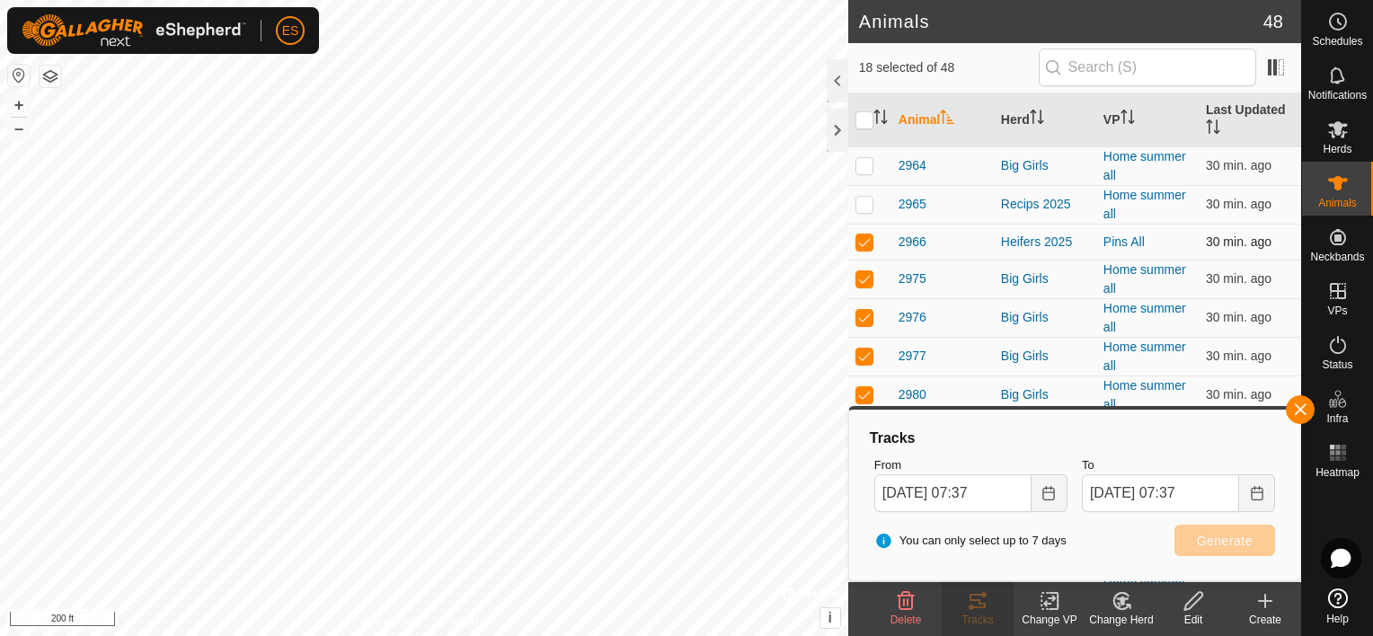
click at [865, 244] on p-checkbox at bounding box center [865, 242] width 18 height 14
checkbox input "false"
click at [862, 285] on td at bounding box center [869, 279] width 43 height 39
checkbox input "false"
click at [866, 312] on p-checkbox at bounding box center [865, 317] width 18 height 14
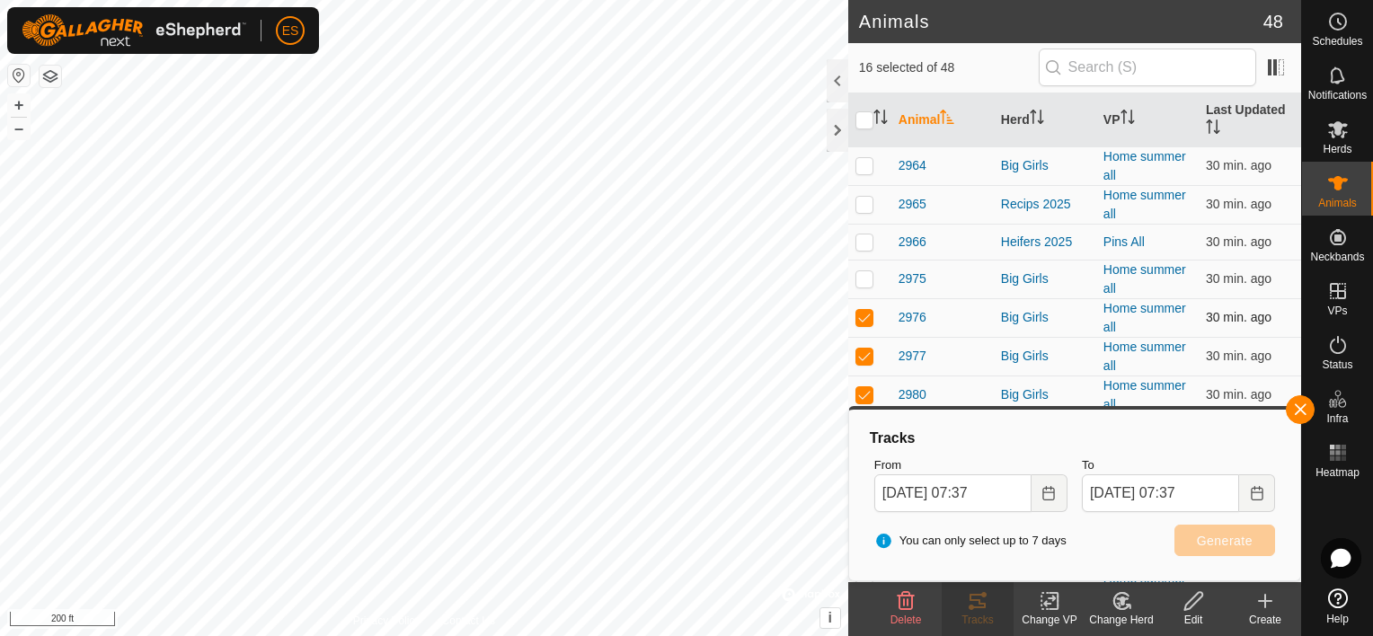
checkbox input "false"
click at [863, 349] on p-checkbox at bounding box center [865, 356] width 18 height 14
checkbox input "false"
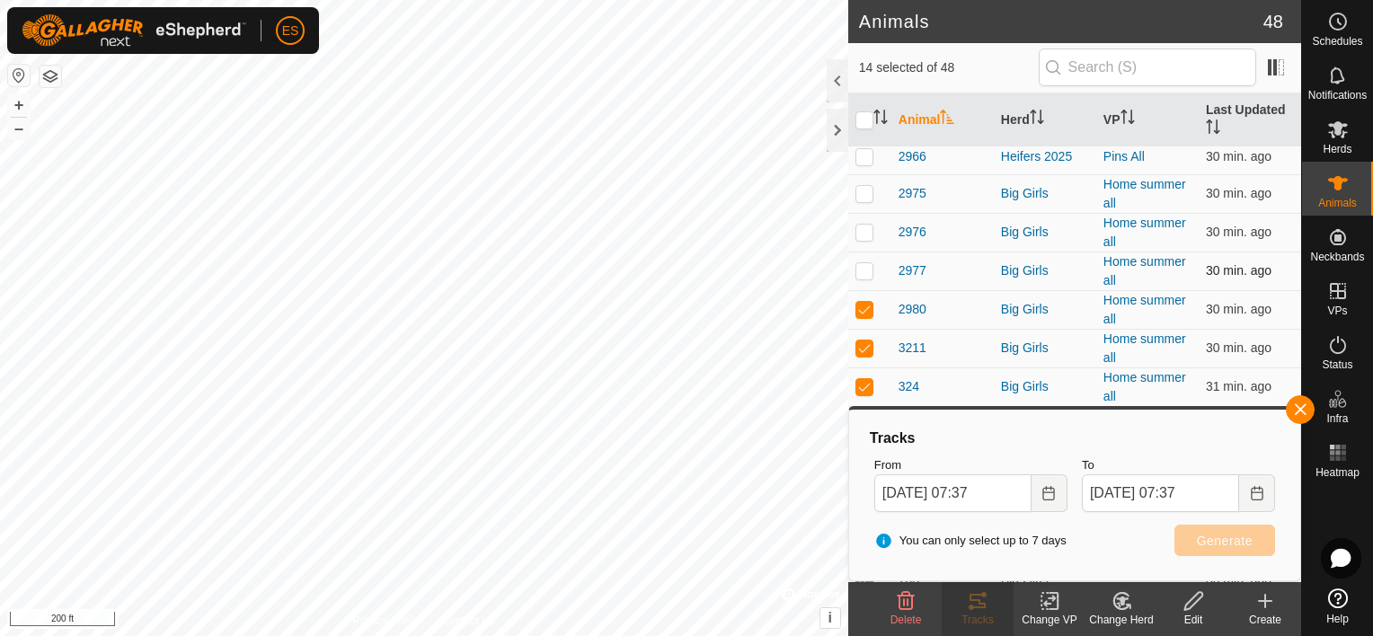
scroll to position [697, 0]
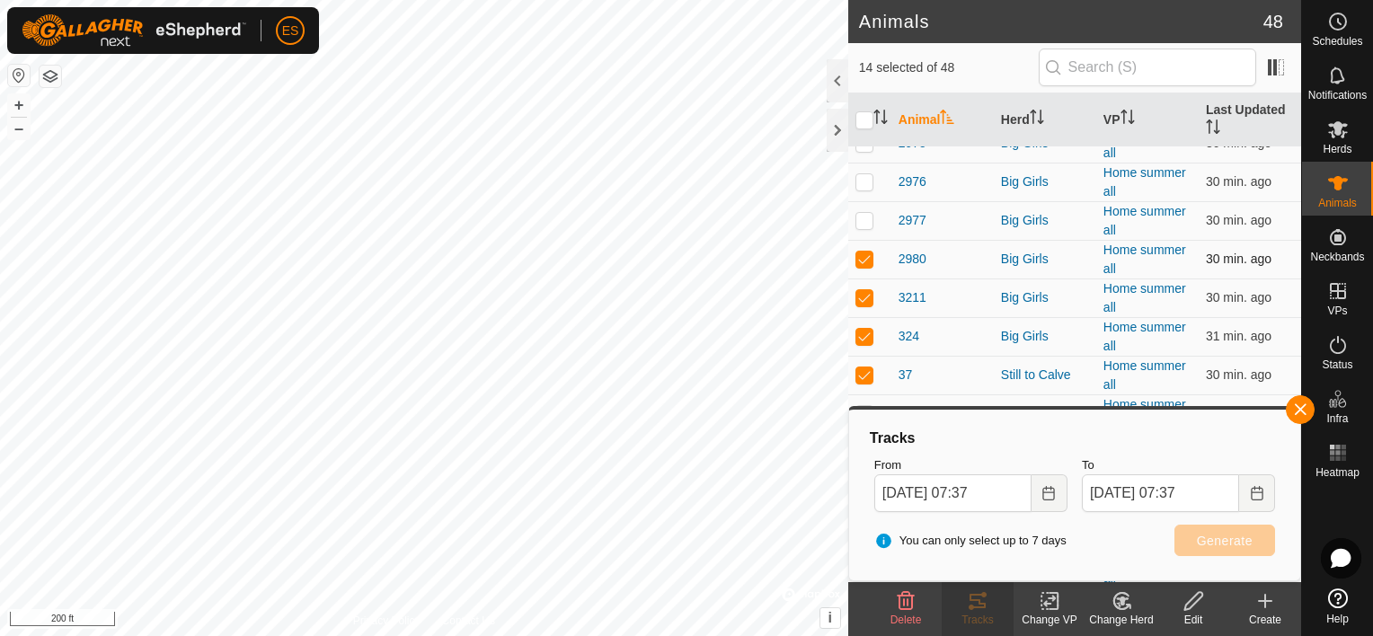
click at [866, 262] on p-tablecheckbox at bounding box center [865, 259] width 18 height 14
checkbox input "false"
click at [863, 292] on p-checkbox at bounding box center [865, 297] width 18 height 14
checkbox input "false"
click at [870, 332] on p-checkbox at bounding box center [865, 336] width 18 height 14
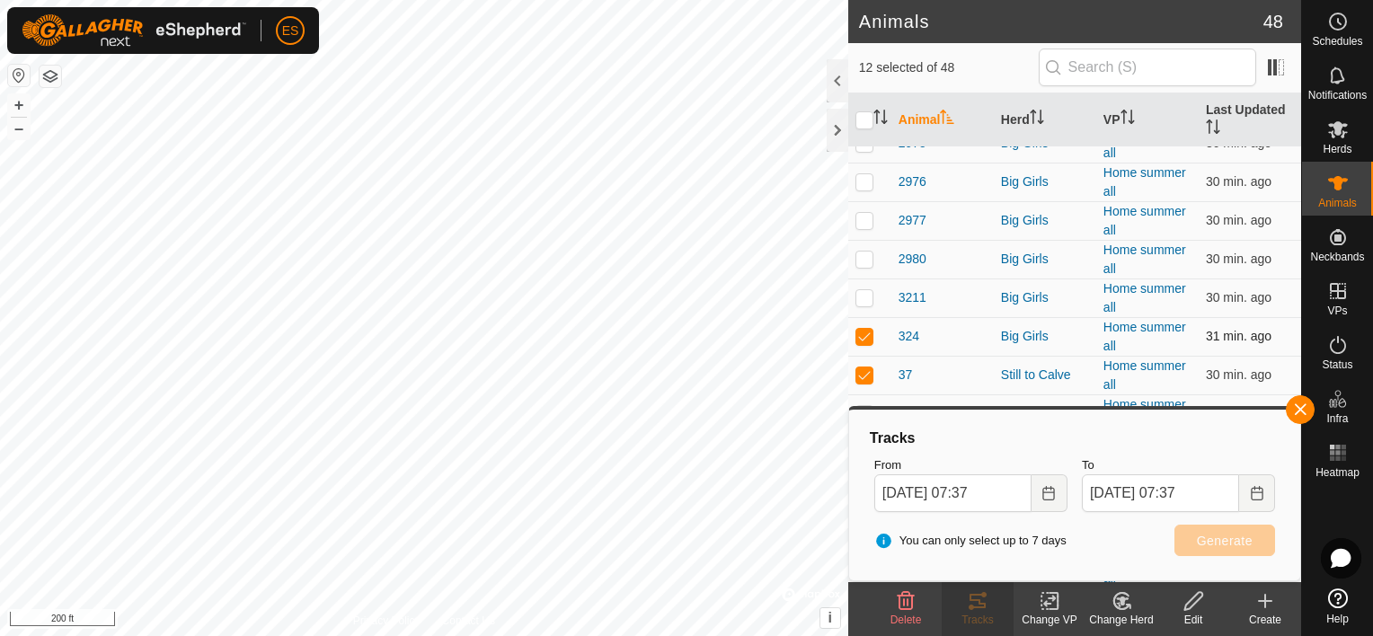
checkbox input "false"
click at [864, 368] on p-tablecheckbox at bounding box center [865, 375] width 18 height 14
checkbox input "false"
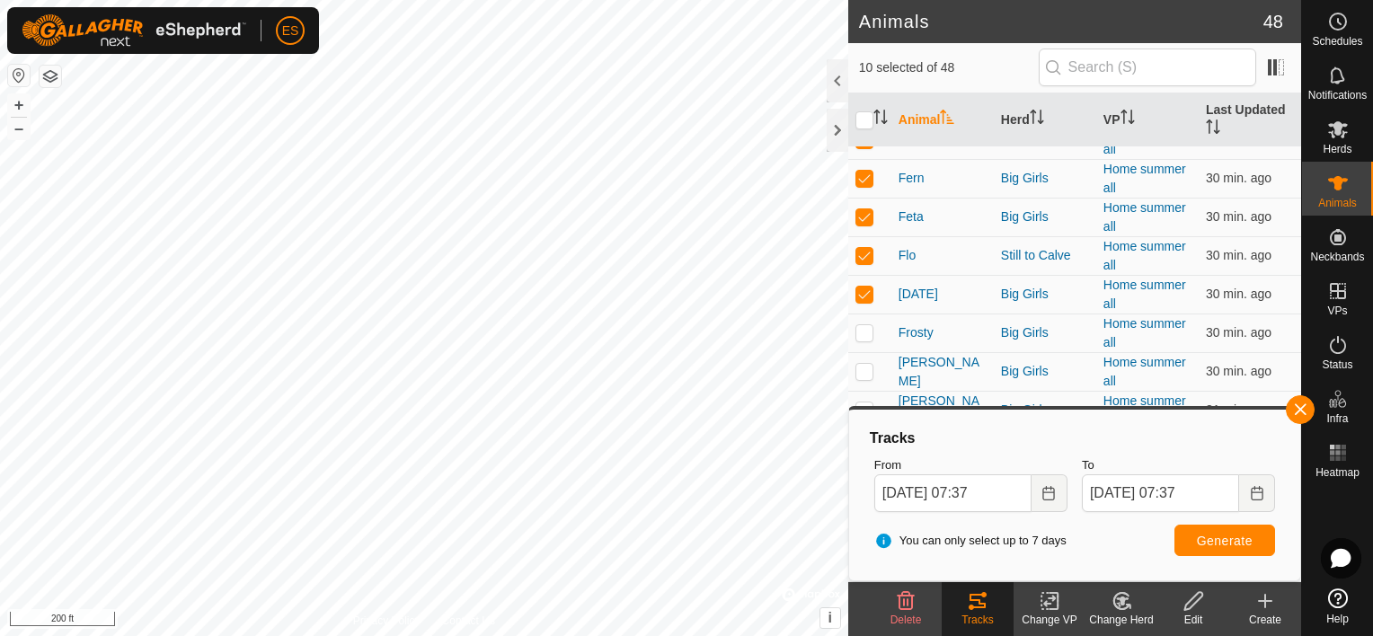
scroll to position [1280, 0]
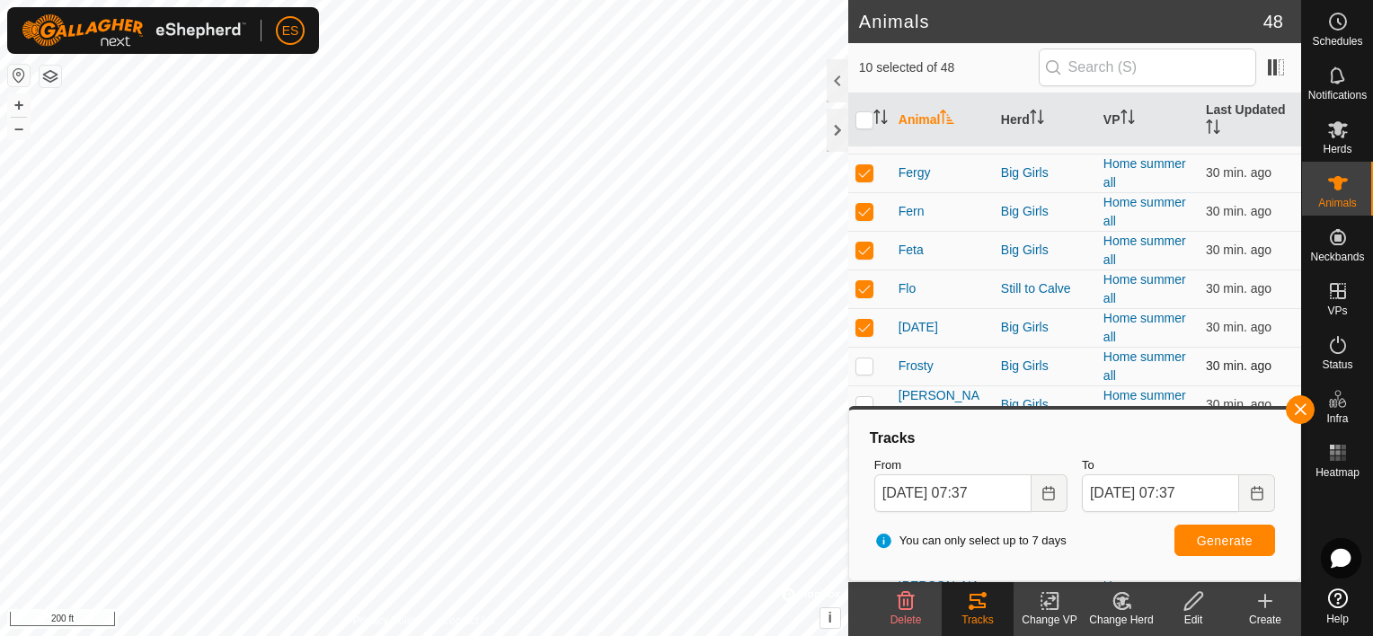
click at [866, 359] on p-checkbox at bounding box center [865, 366] width 18 height 14
checkbox input "false"
click at [1215, 543] on span "Generate" at bounding box center [1225, 541] width 56 height 14
click at [868, 320] on p-checkbox at bounding box center [865, 327] width 18 height 14
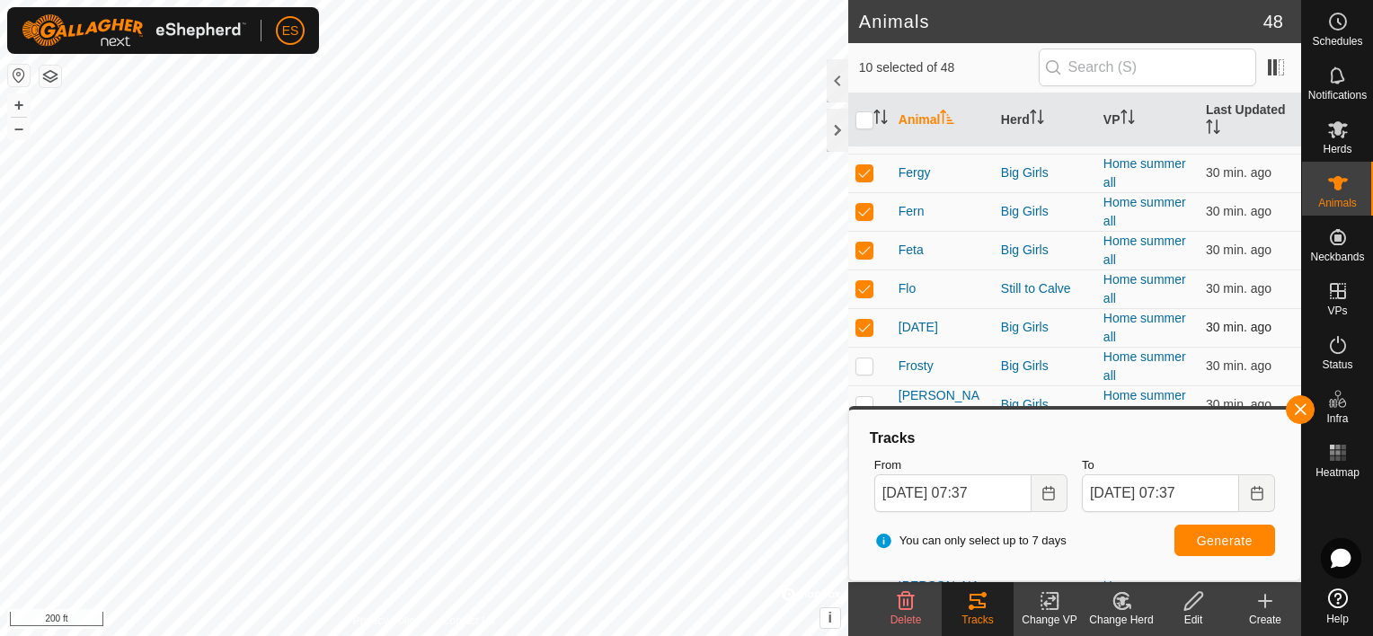
checkbox input "false"
click at [859, 281] on p-checkbox at bounding box center [865, 288] width 18 height 14
checkbox input "false"
click at [863, 363] on p-checkbox at bounding box center [865, 366] width 18 height 14
checkbox input "true"
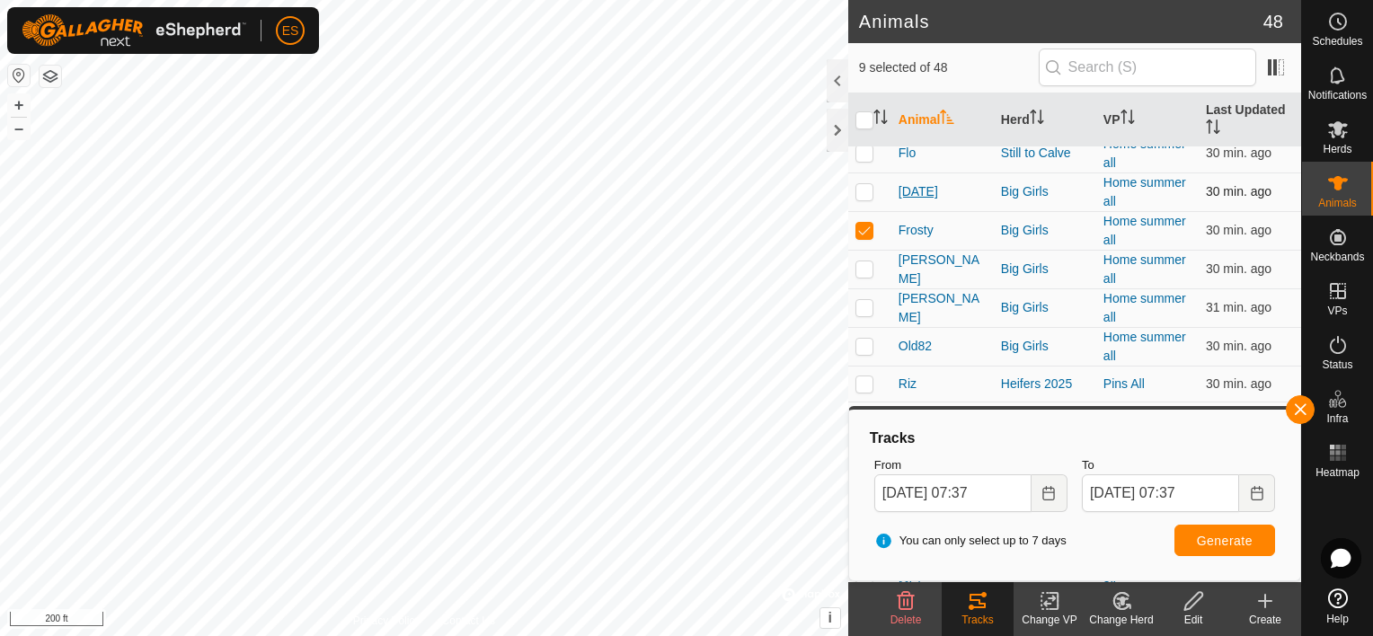
scroll to position [1438, 0]
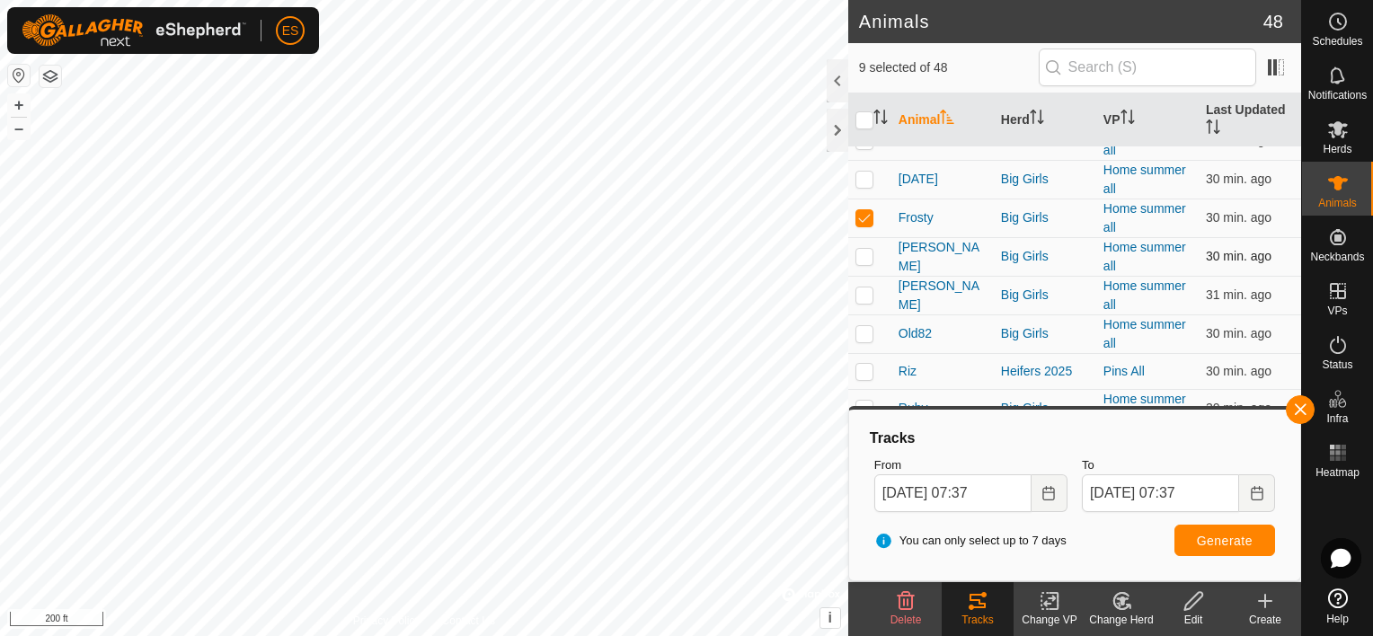
click at [861, 249] on p-checkbox at bounding box center [865, 256] width 18 height 14
checkbox input "true"
click at [861, 288] on p-checkbox at bounding box center [865, 295] width 18 height 14
checkbox input "true"
click at [869, 326] on p-checkbox at bounding box center [865, 333] width 18 height 14
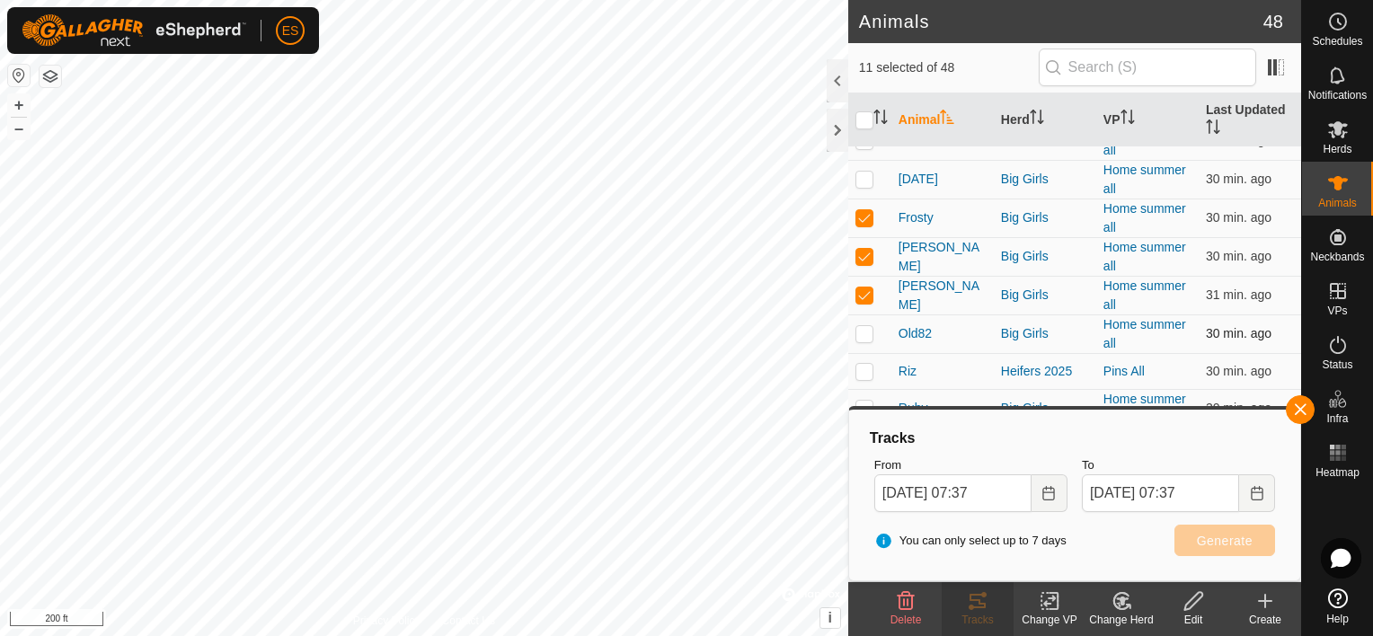
checkbox input "true"
click at [869, 401] on p-checkbox at bounding box center [865, 408] width 18 height 14
checkbox input "true"
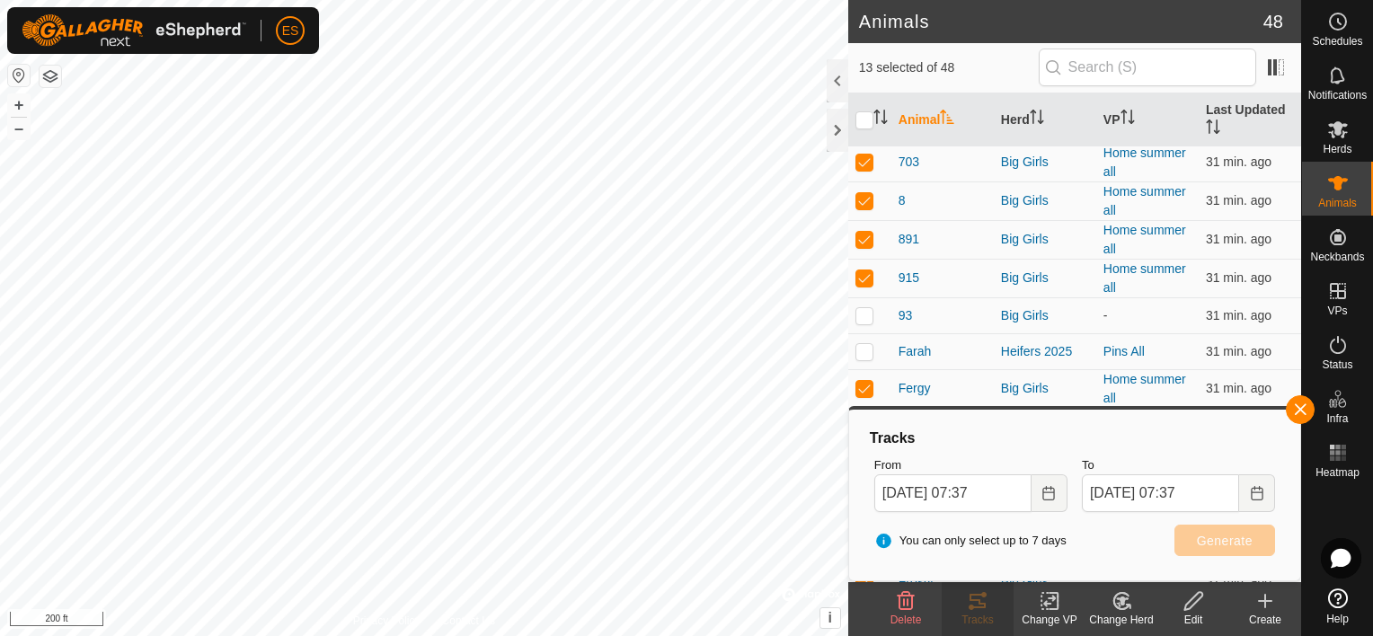
scroll to position [946, 0]
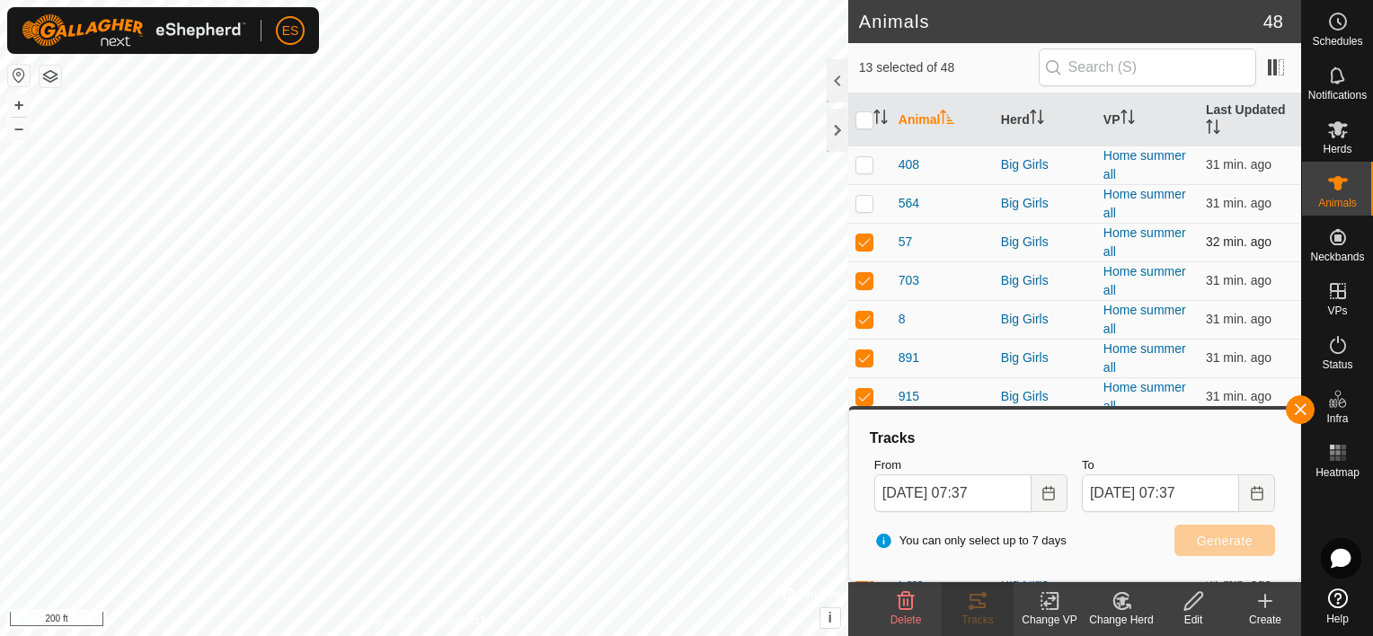
click at [867, 235] on p-checkbox at bounding box center [865, 242] width 18 height 14
checkbox input "false"
click at [869, 273] on p-checkbox at bounding box center [865, 280] width 18 height 14
checkbox input "false"
click at [867, 315] on p-checkbox at bounding box center [865, 319] width 18 height 14
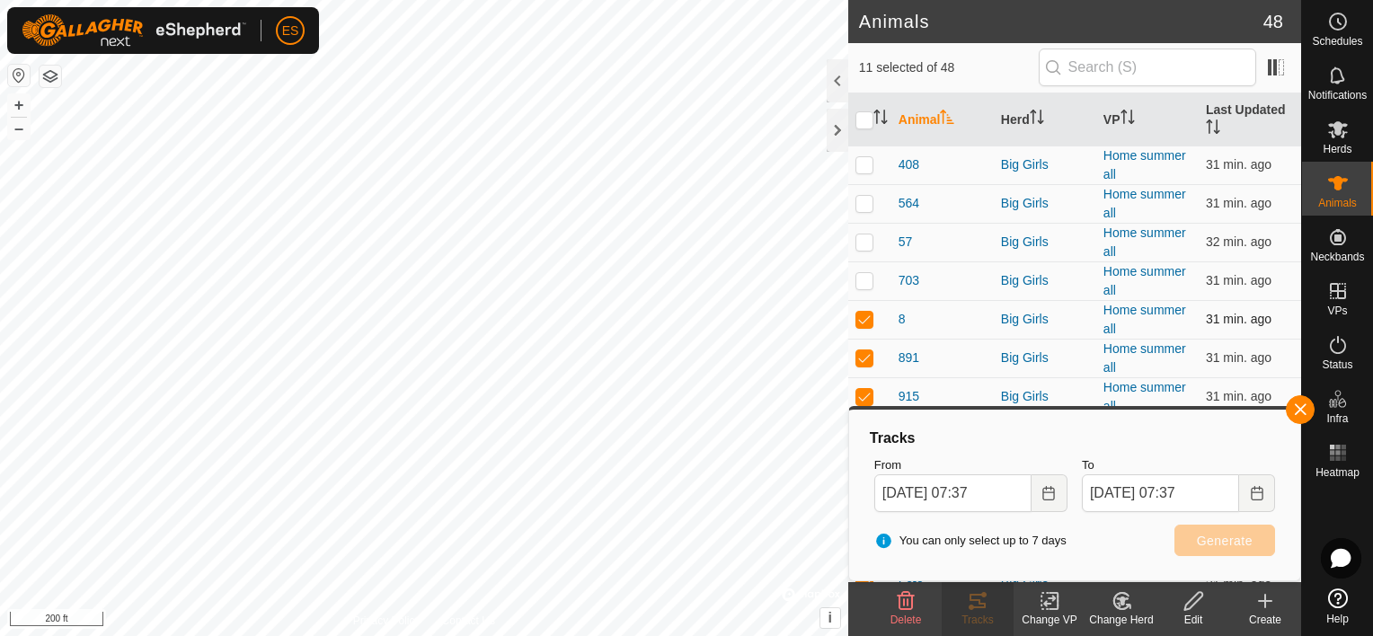
checkbox input "false"
click at [862, 353] on p-checkbox at bounding box center [865, 358] width 18 height 14
checkbox input "false"
click at [1205, 534] on span "Generate" at bounding box center [1225, 541] width 56 height 14
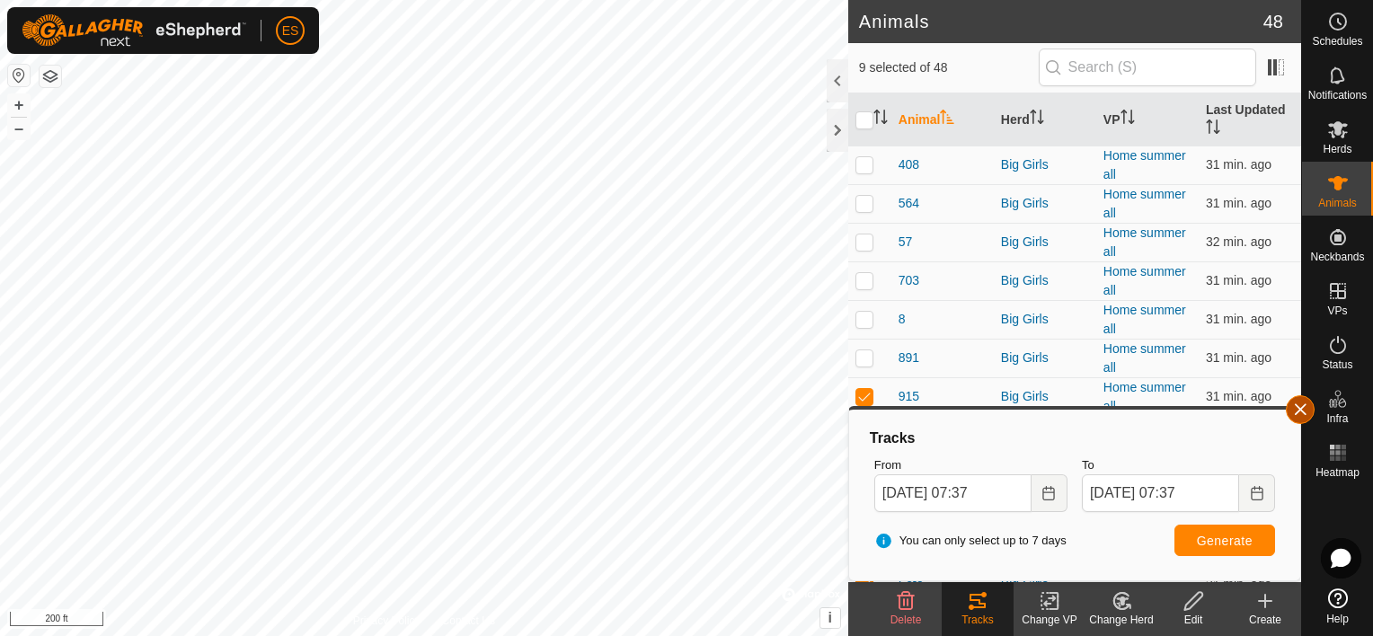
click at [1300, 413] on button "button" at bounding box center [1300, 409] width 29 height 29
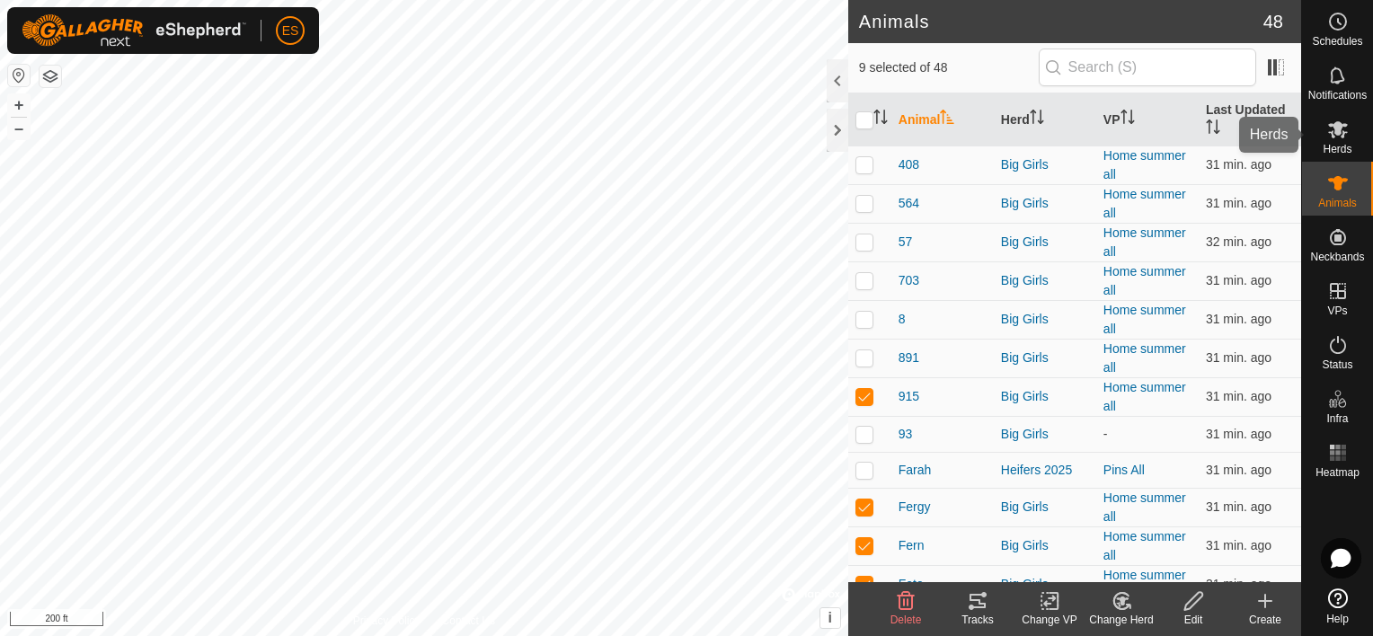
click at [1339, 144] on span "Herds" at bounding box center [1337, 149] width 29 height 11
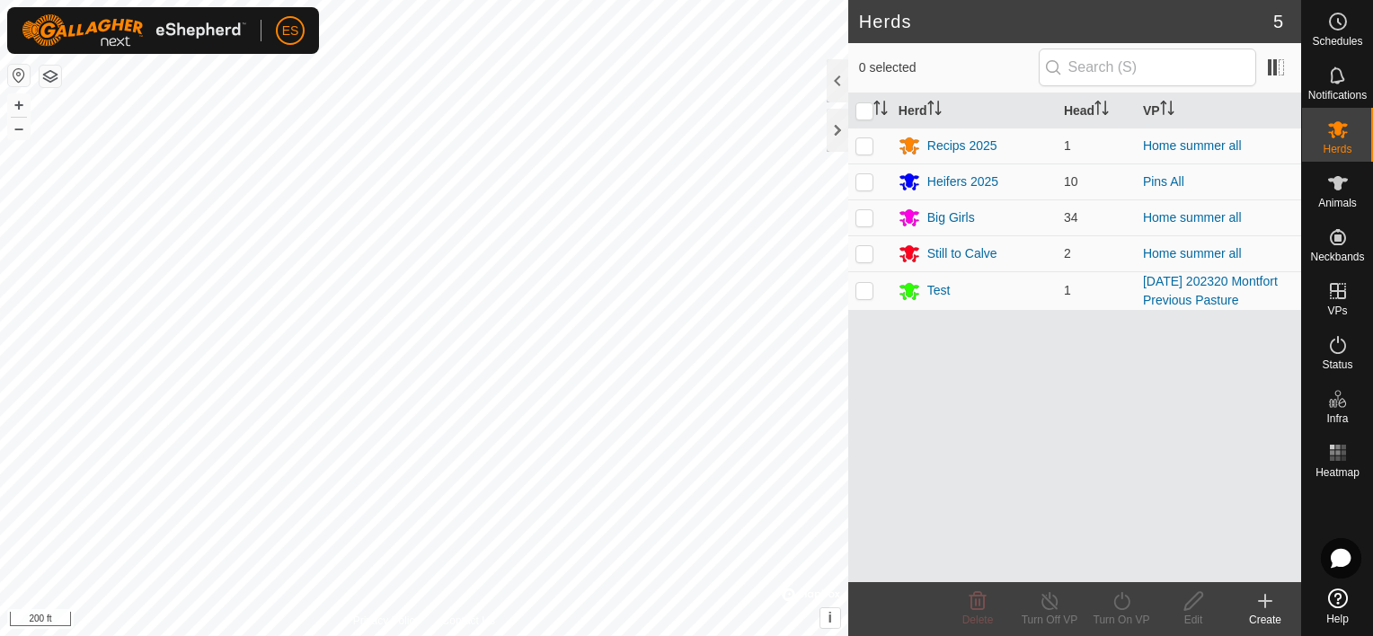
click at [1345, 604] on icon at bounding box center [1338, 599] width 20 height 20
click at [1345, 194] on es-animals-svg-icon at bounding box center [1338, 183] width 32 height 29
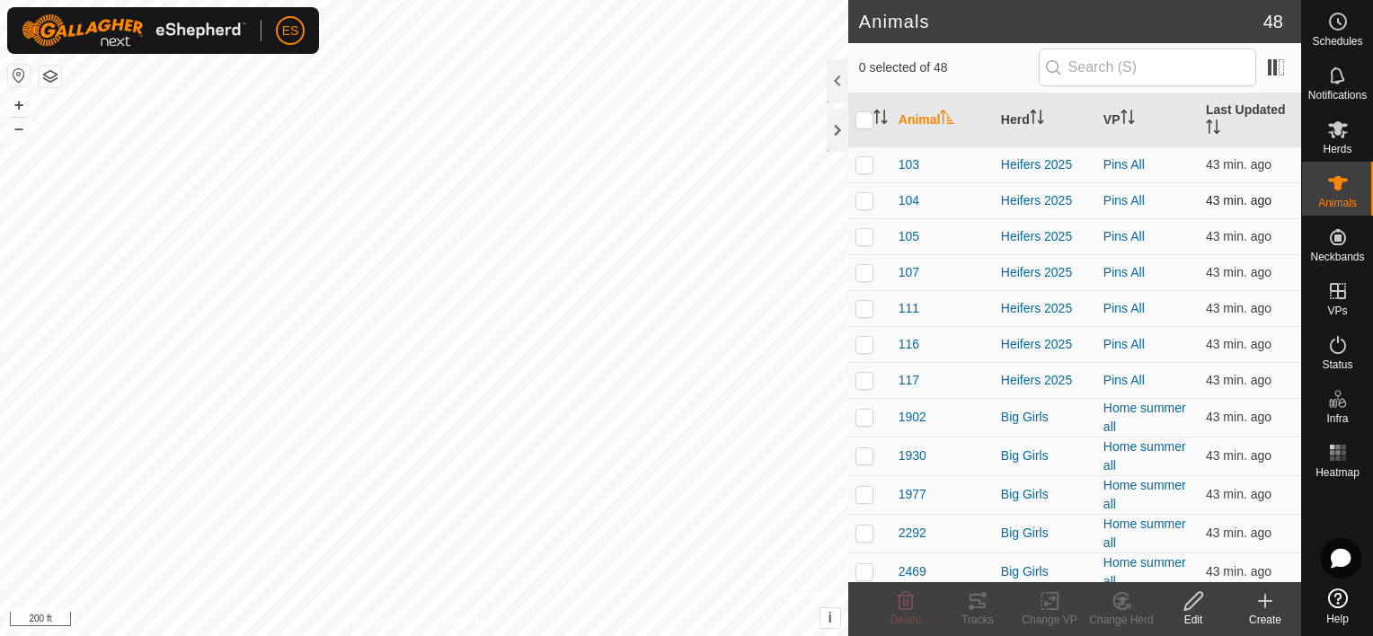
click at [860, 201] on p-checkbox at bounding box center [865, 200] width 18 height 14
checkbox input "true"
click at [1194, 605] on icon at bounding box center [1194, 602] width 22 height 22
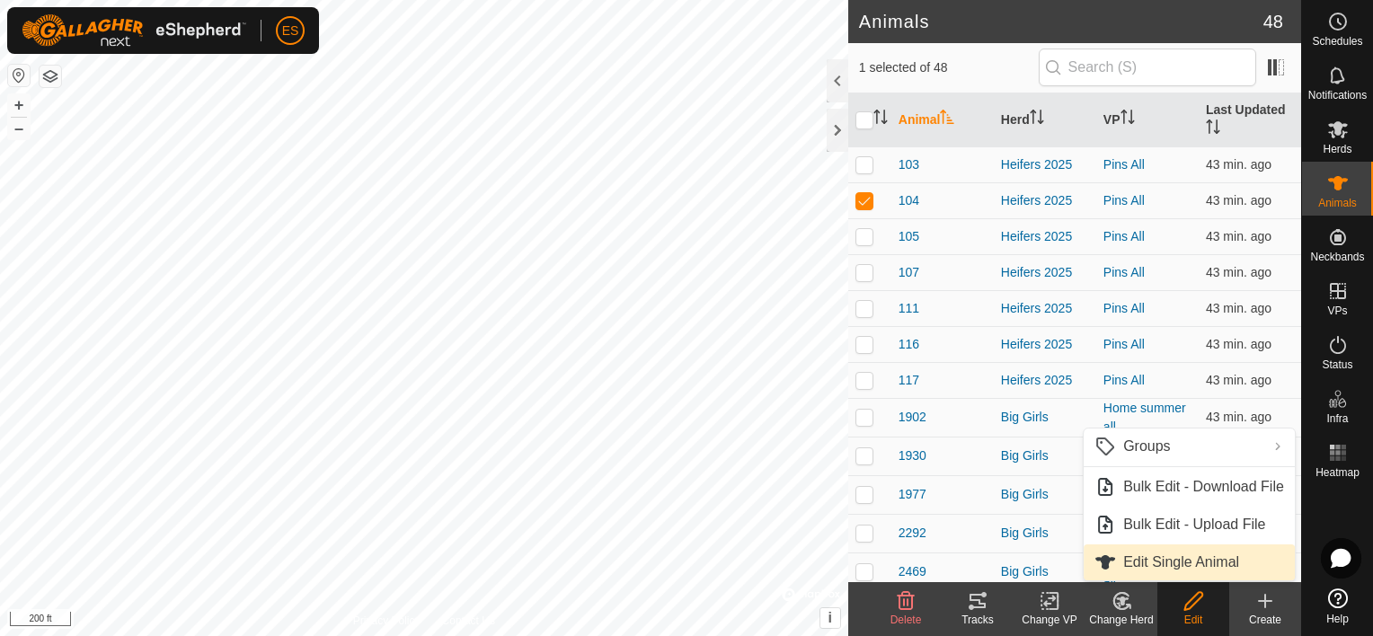
click at [1176, 558] on link "Edit Single Animal" at bounding box center [1189, 563] width 211 height 36
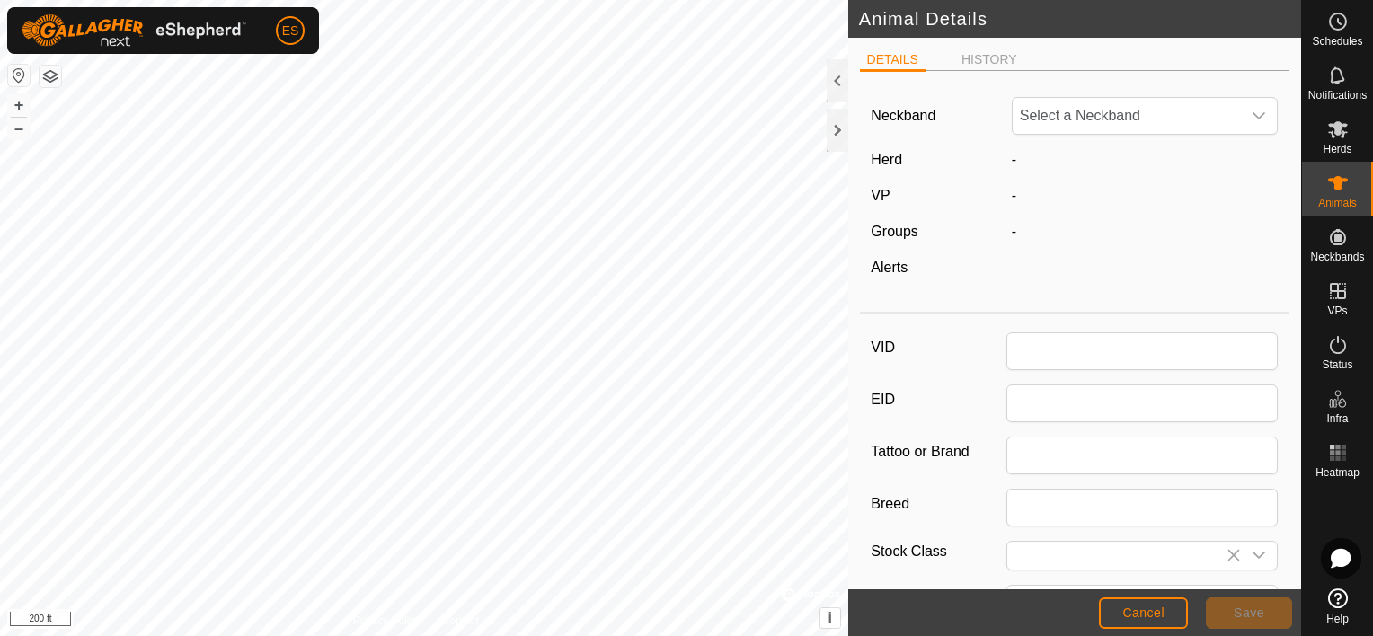
type input "104"
type input "0"
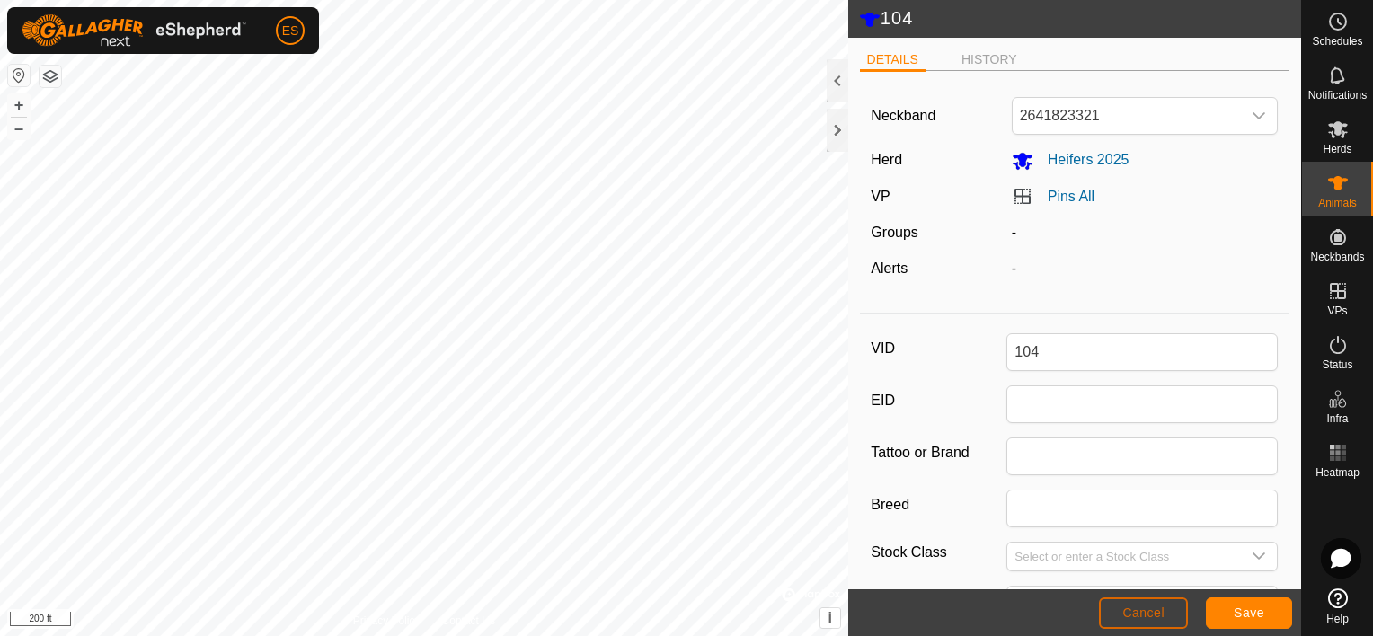
click at [1149, 615] on span "Cancel" at bounding box center [1144, 613] width 42 height 14
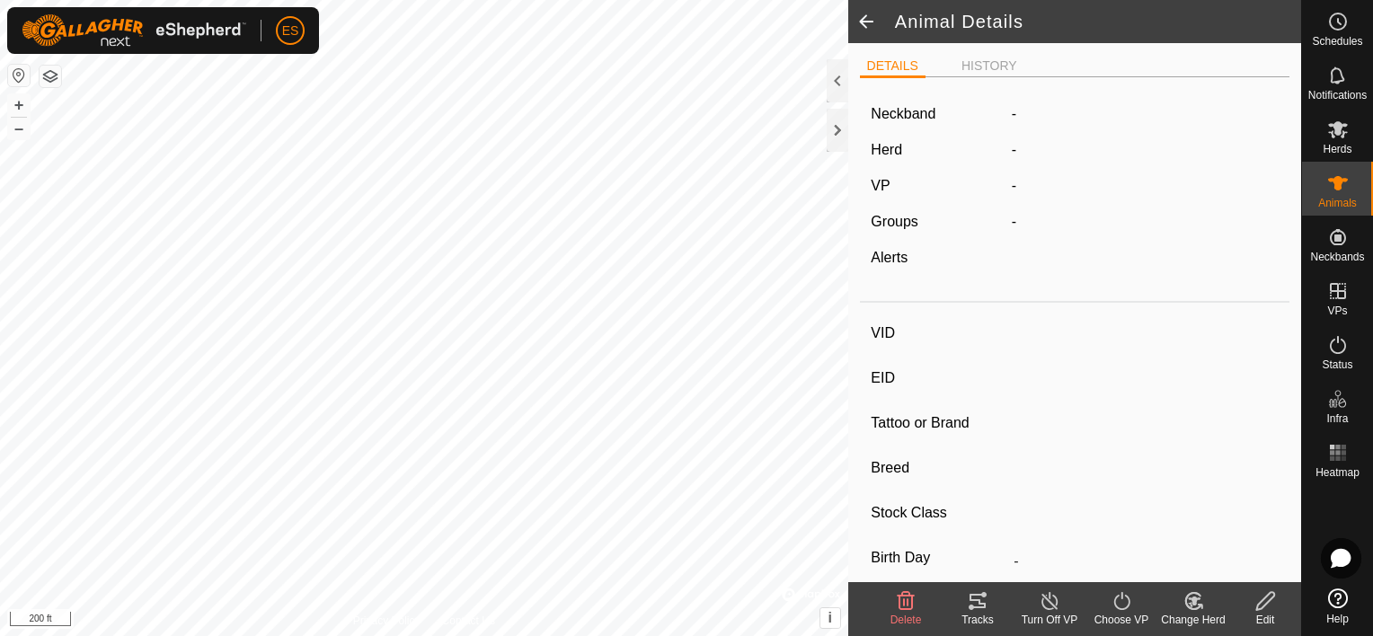
type input "104"
type input "-"
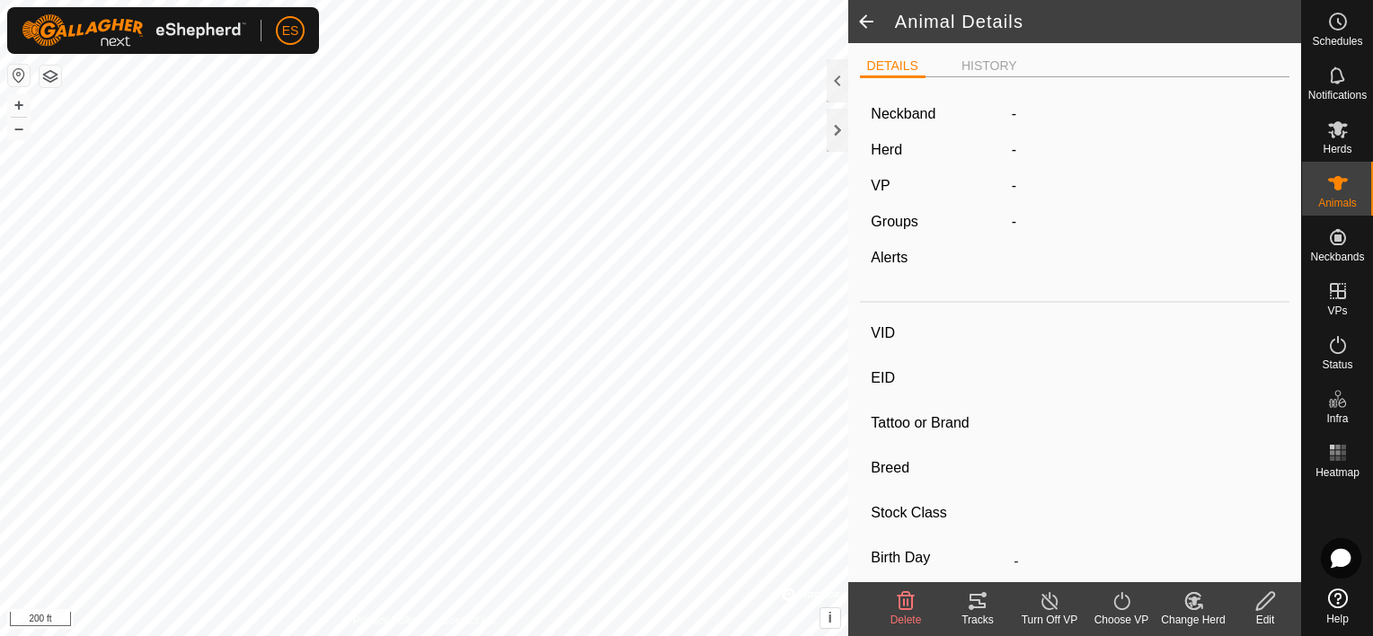
type input "0 kg"
type input "-"
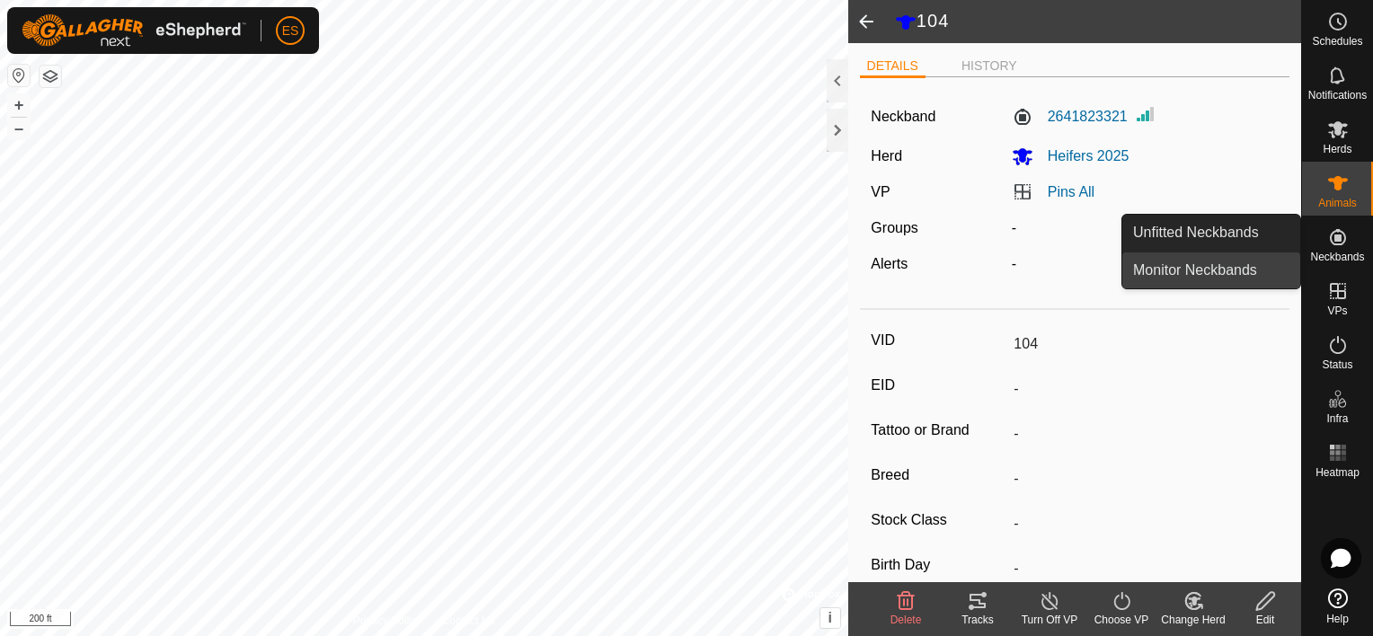
click at [1254, 276] on link "Monitor Neckbands" at bounding box center [1212, 271] width 178 height 36
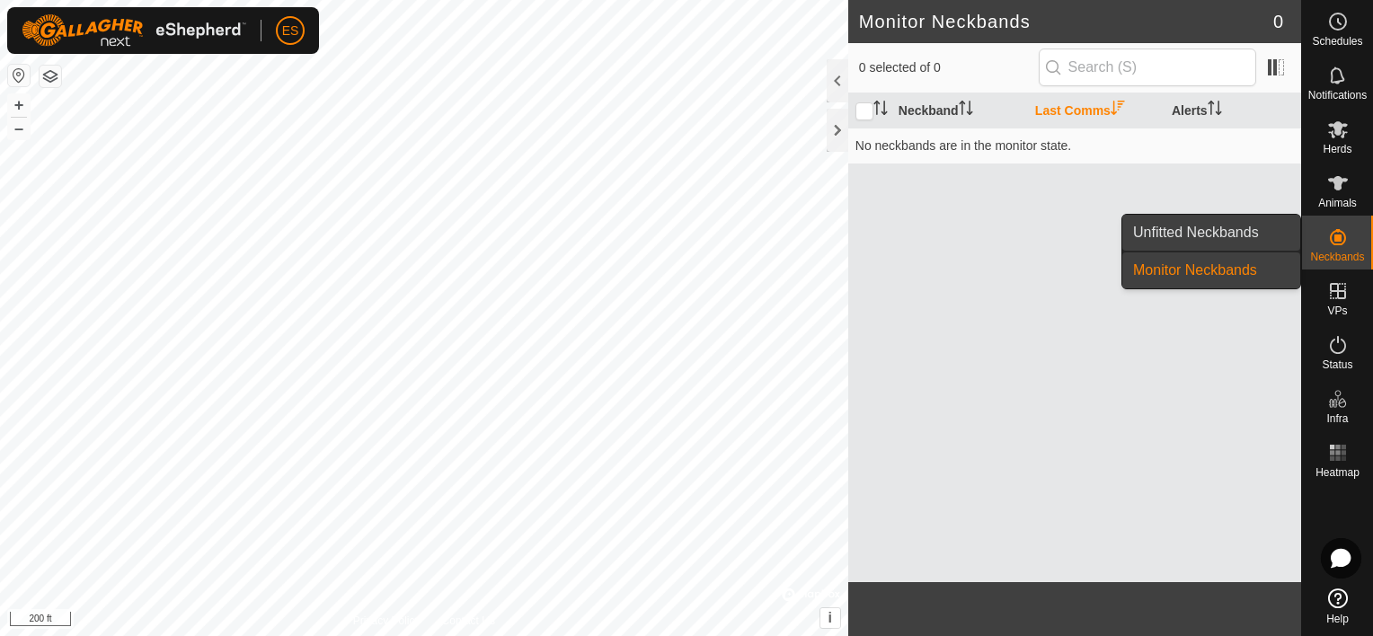
click at [1255, 234] on link "Unfitted Neckbands" at bounding box center [1212, 233] width 178 height 36
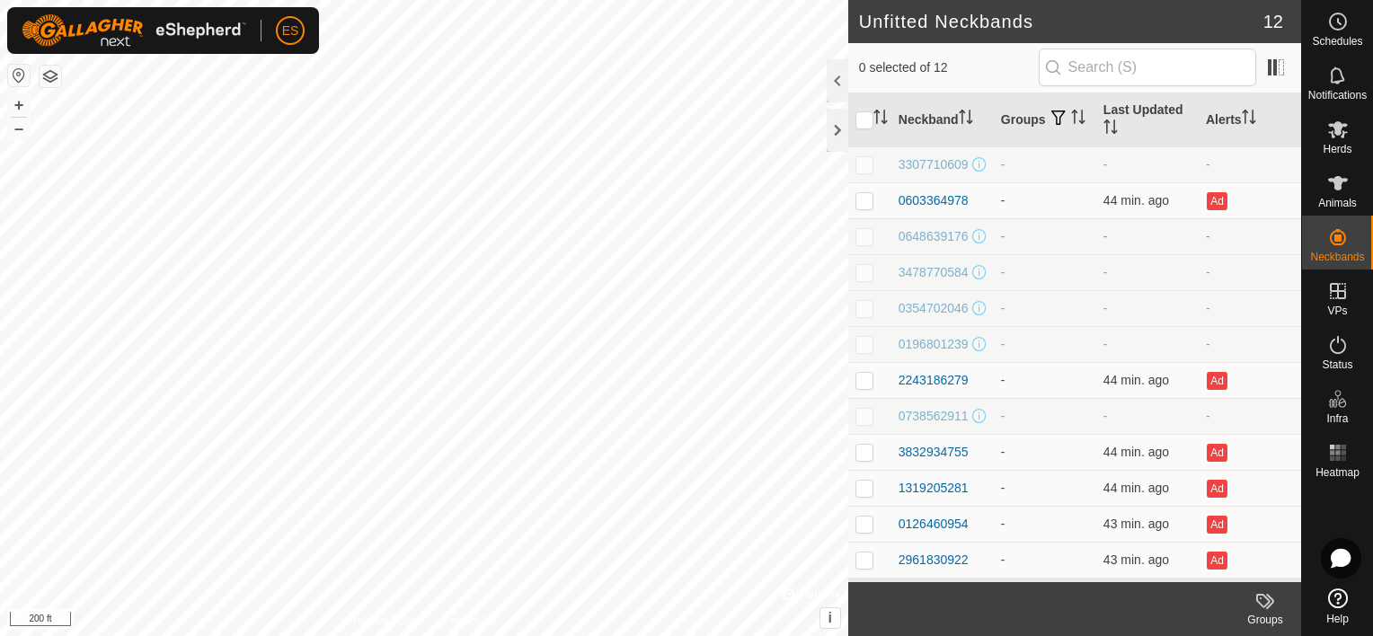
click at [863, 244] on p-checkbox at bounding box center [865, 236] width 18 height 14
click at [865, 244] on p-checkbox at bounding box center [865, 236] width 18 height 14
checkbox input "false"
click at [916, 201] on div "0603364978" at bounding box center [934, 200] width 70 height 19
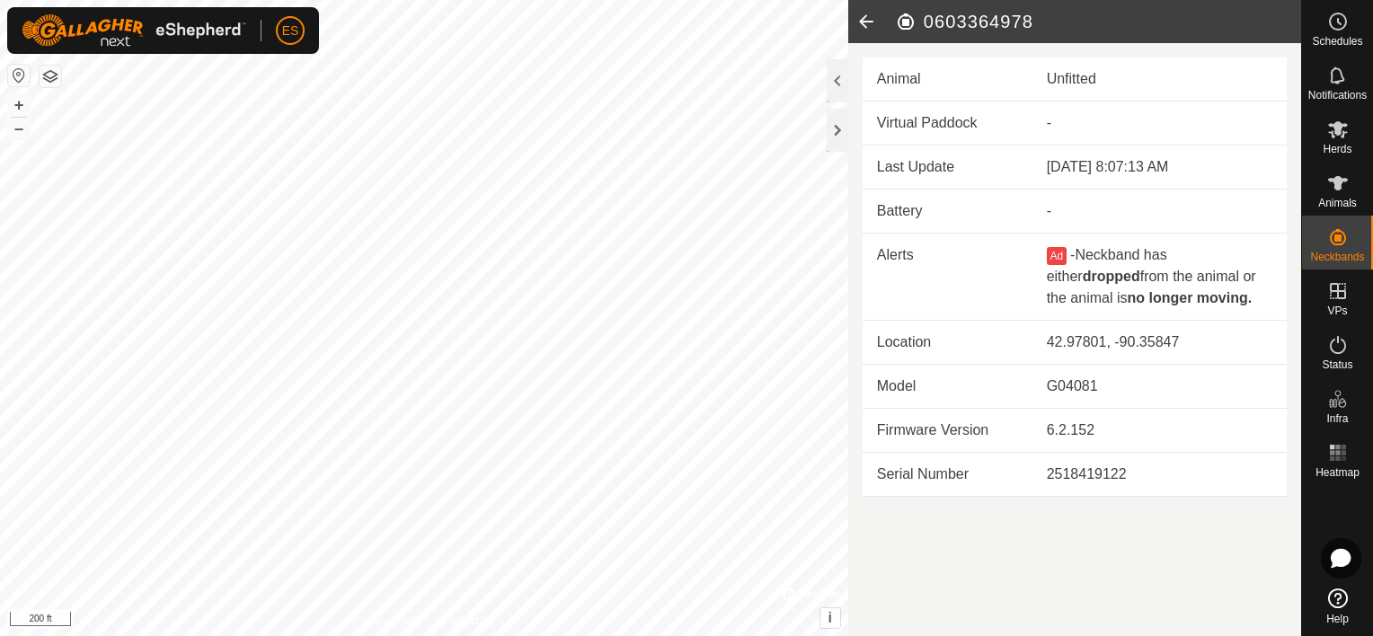
click at [863, 14] on icon at bounding box center [866, 21] width 36 height 43
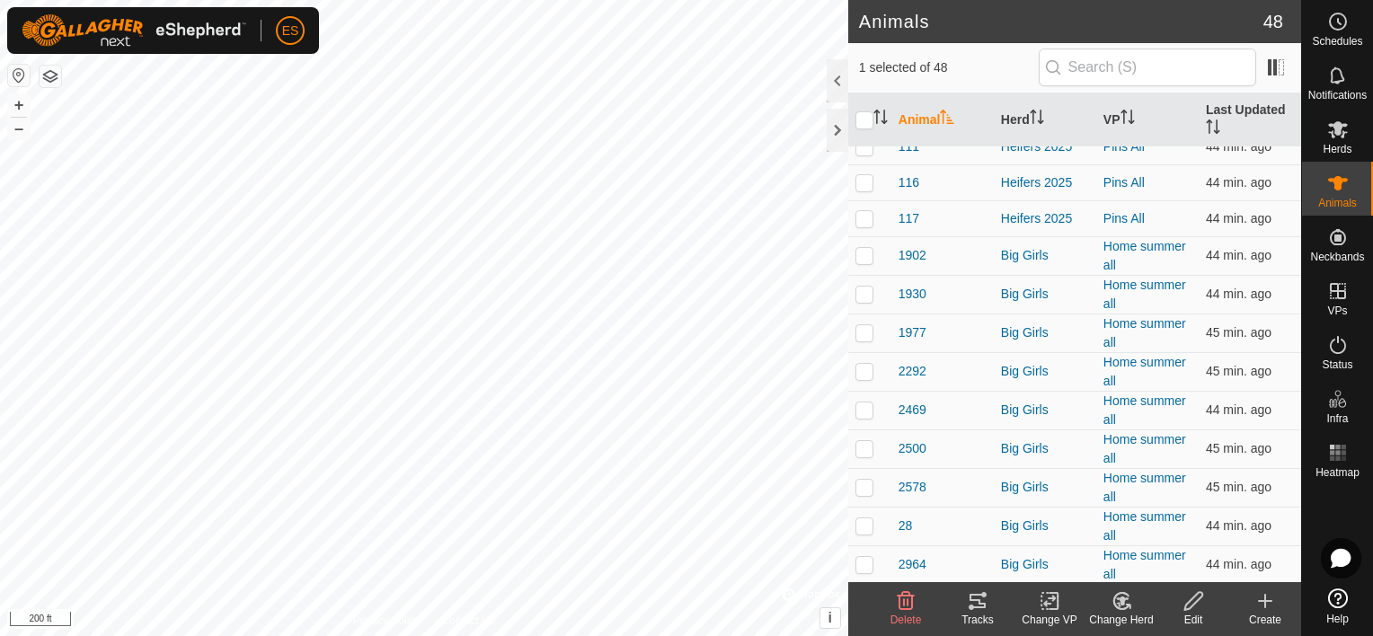
scroll to position [157, 0]
